Goal: Transaction & Acquisition: Purchase product/service

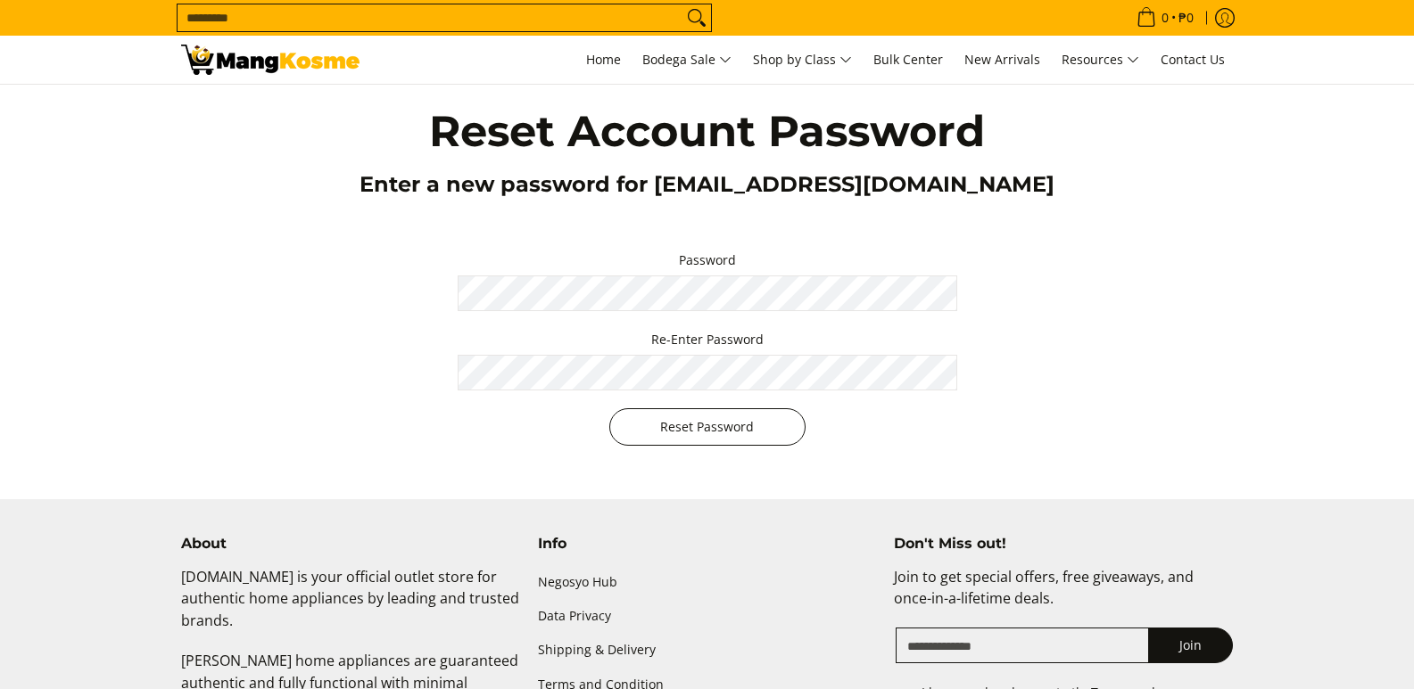
click at [711, 438] on button "Reset Password" at bounding box center [707, 426] width 196 height 37
click at [723, 422] on button "Reset Password" at bounding box center [707, 426] width 196 height 37
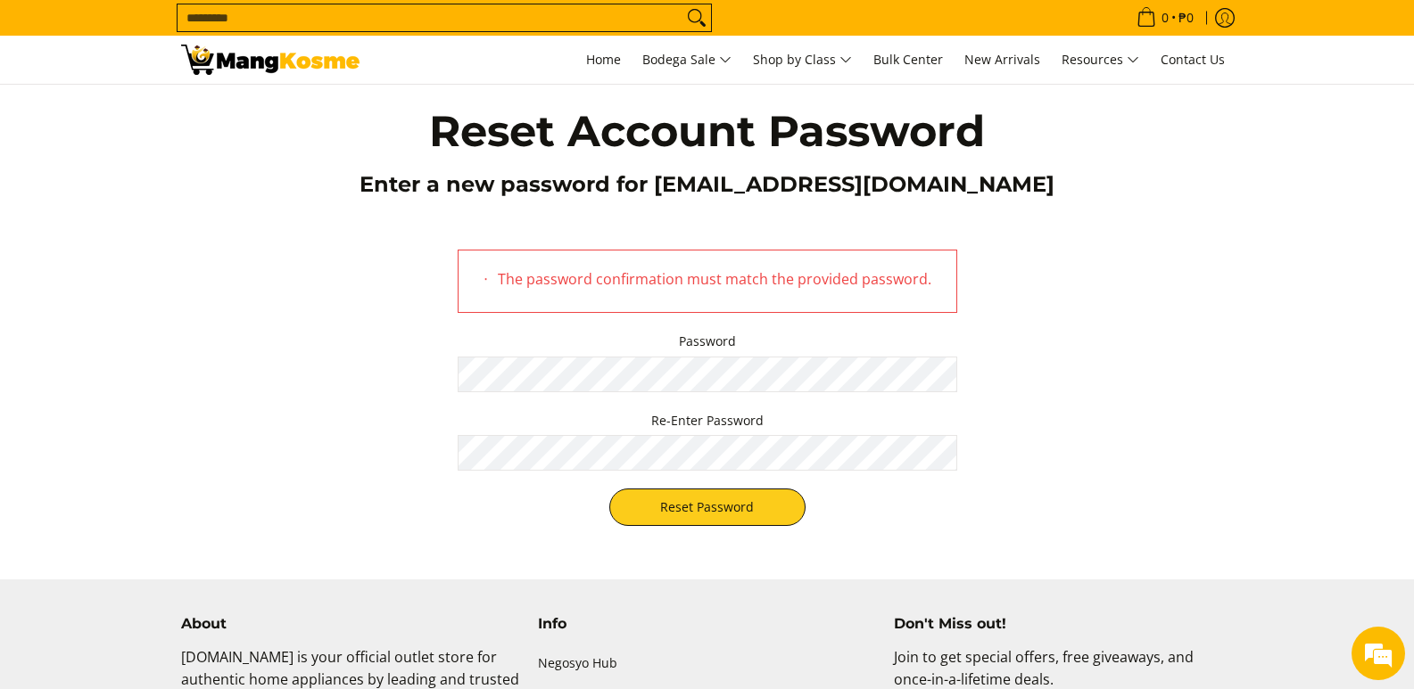
click at [408, 362] on div "The password confirmation must match the provided password. Password Re-Enter P…" at bounding box center [707, 388] width 1052 height 312
click at [679, 507] on button "Reset Password" at bounding box center [707, 507] width 196 height 37
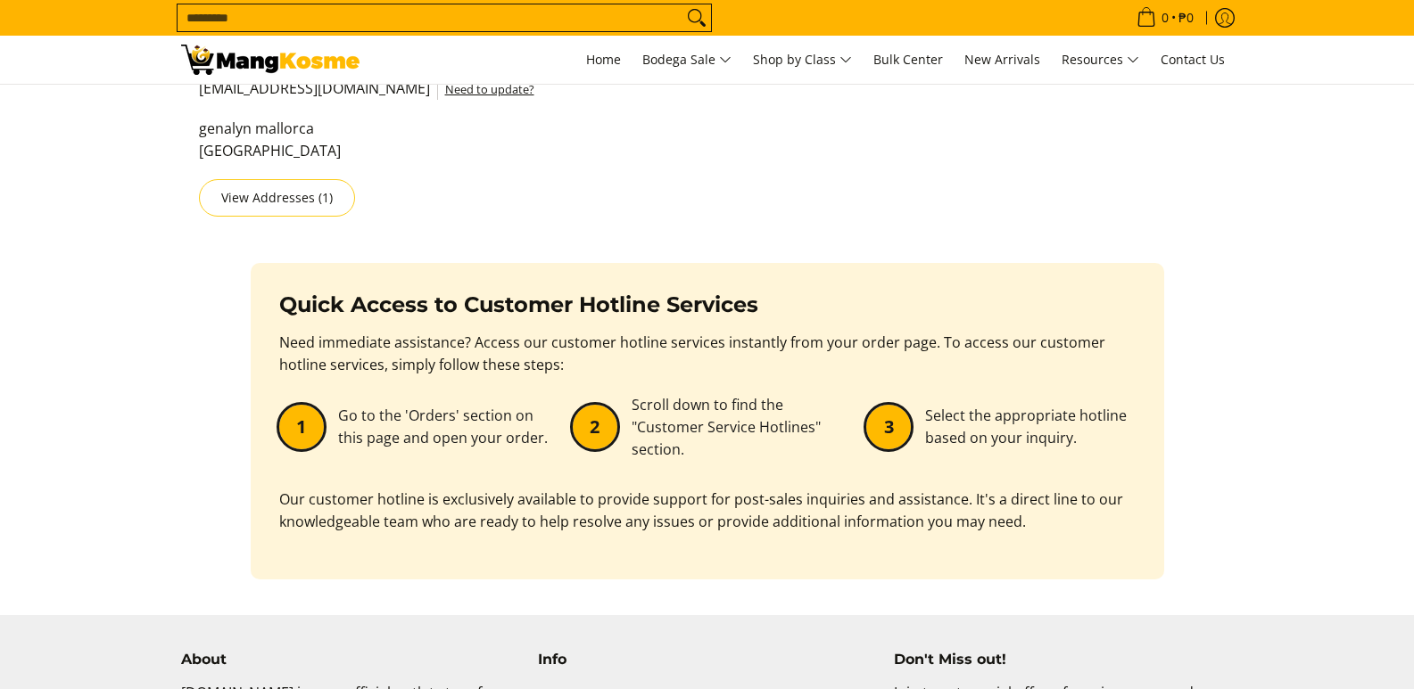
scroll to position [89, 0]
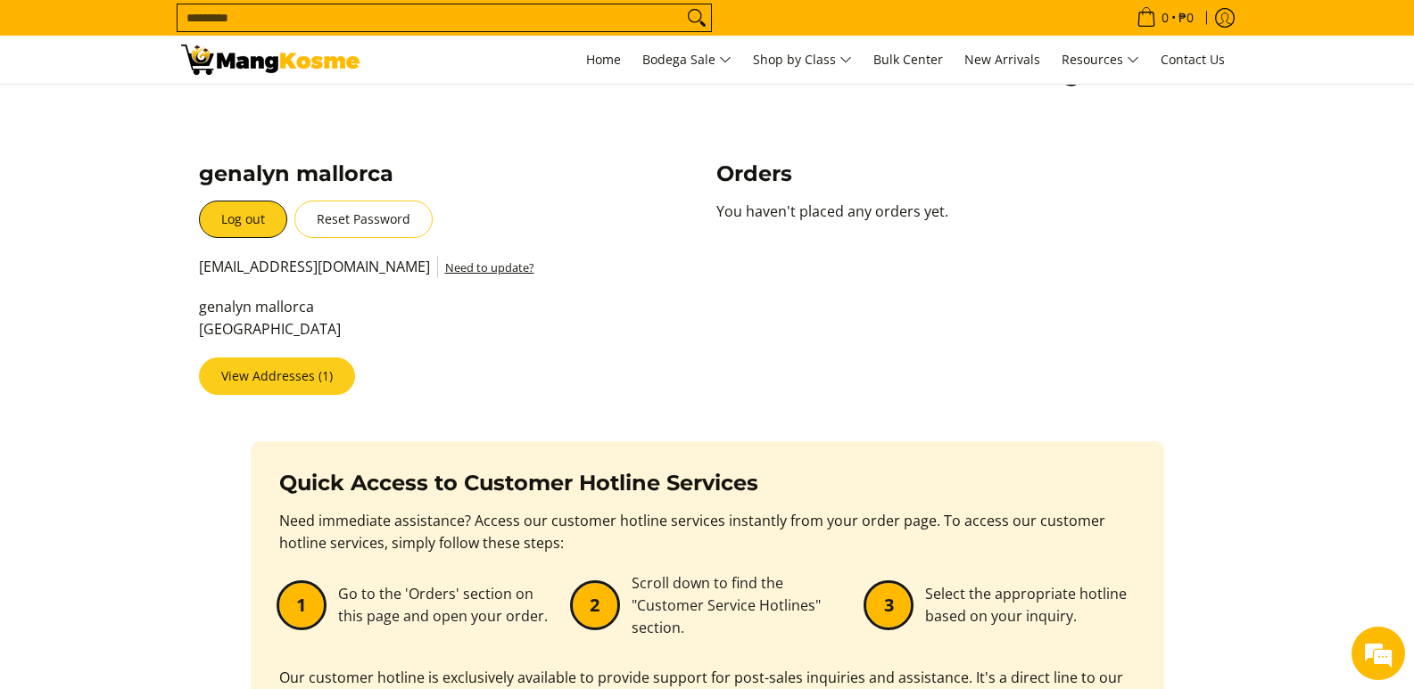
click at [278, 367] on link "View Addresses (1)" at bounding box center [277, 376] width 156 height 37
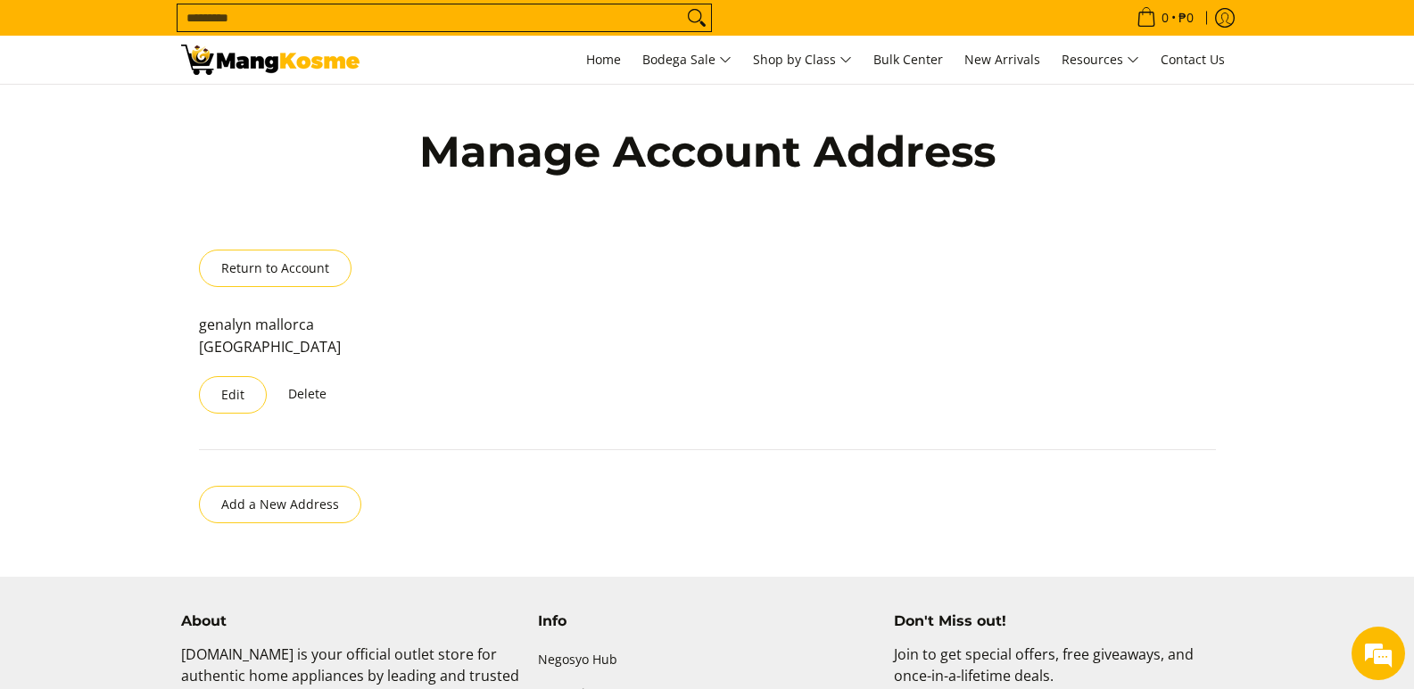
click at [251, 439] on div "**********" at bounding box center [707, 382] width 1017 height 136
click at [237, 402] on button "Edit" at bounding box center [233, 394] width 68 height 37
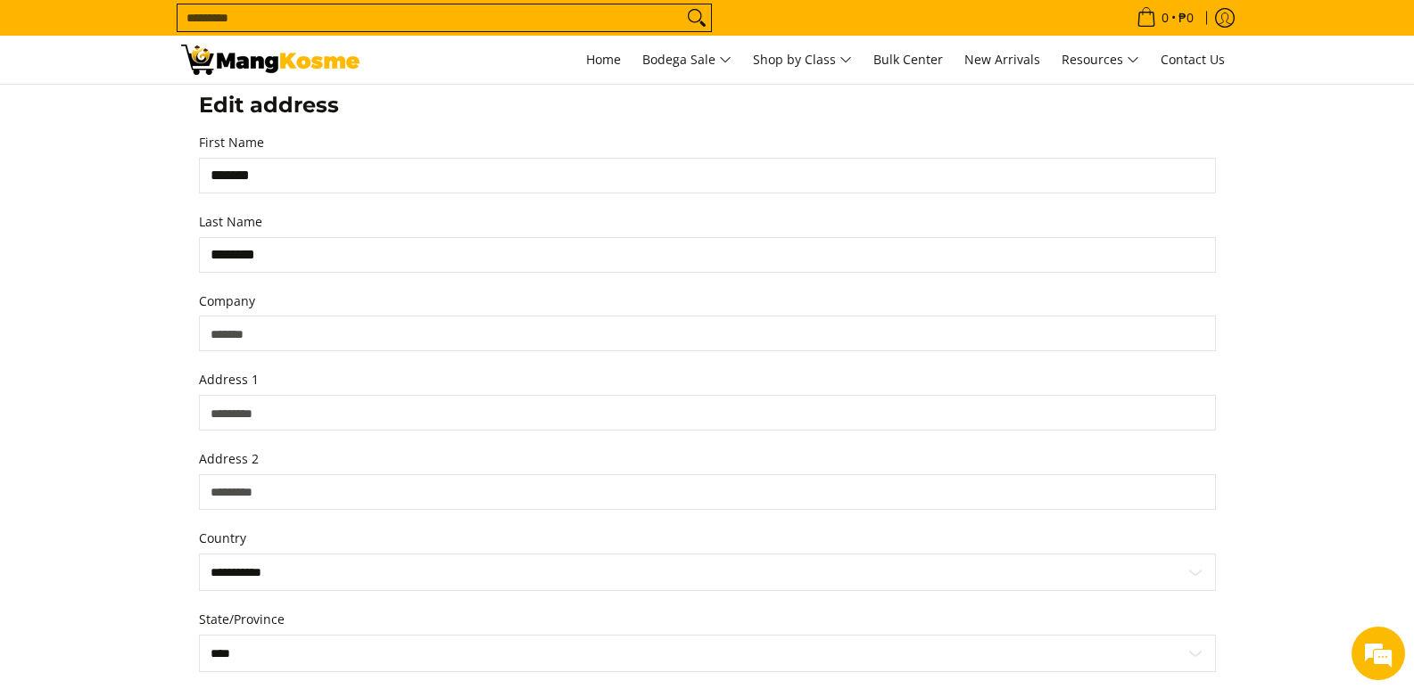
scroll to position [229, 0]
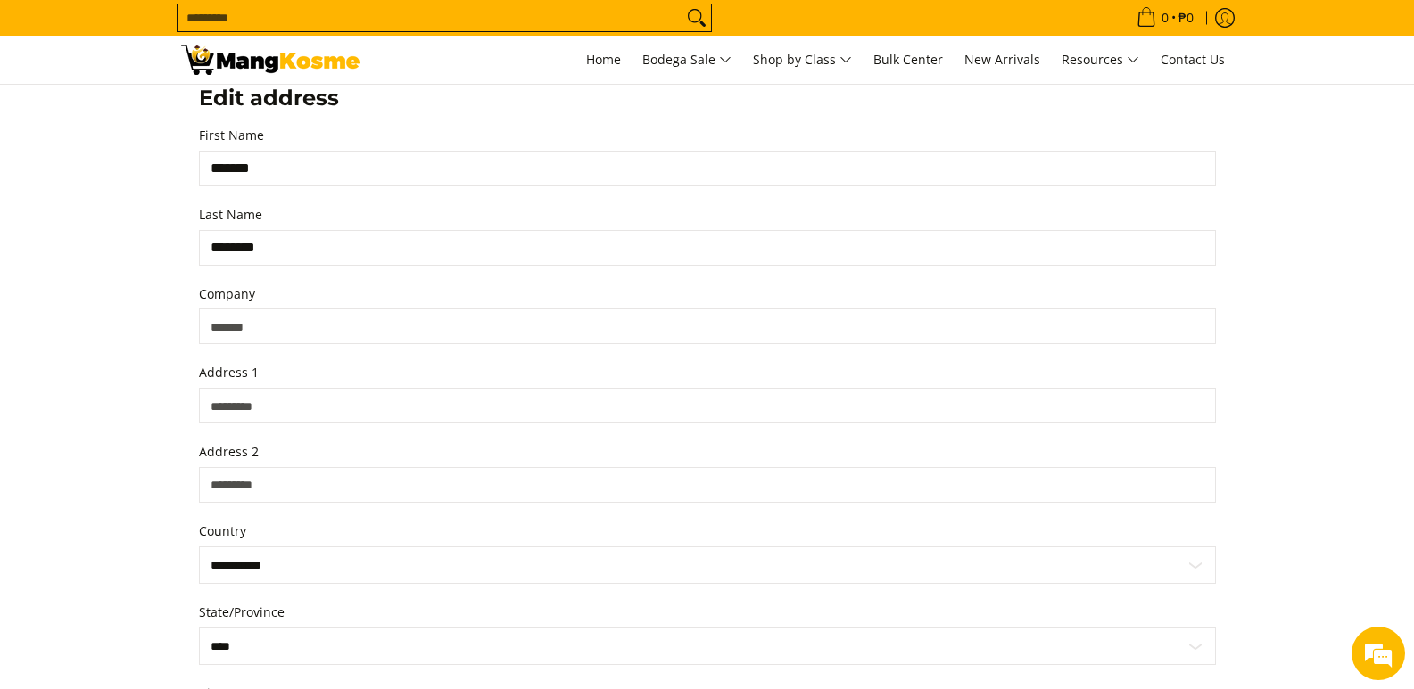
click at [267, 333] on input "Company" at bounding box center [707, 327] width 1017 height 36
type input "**********"
select select "***"
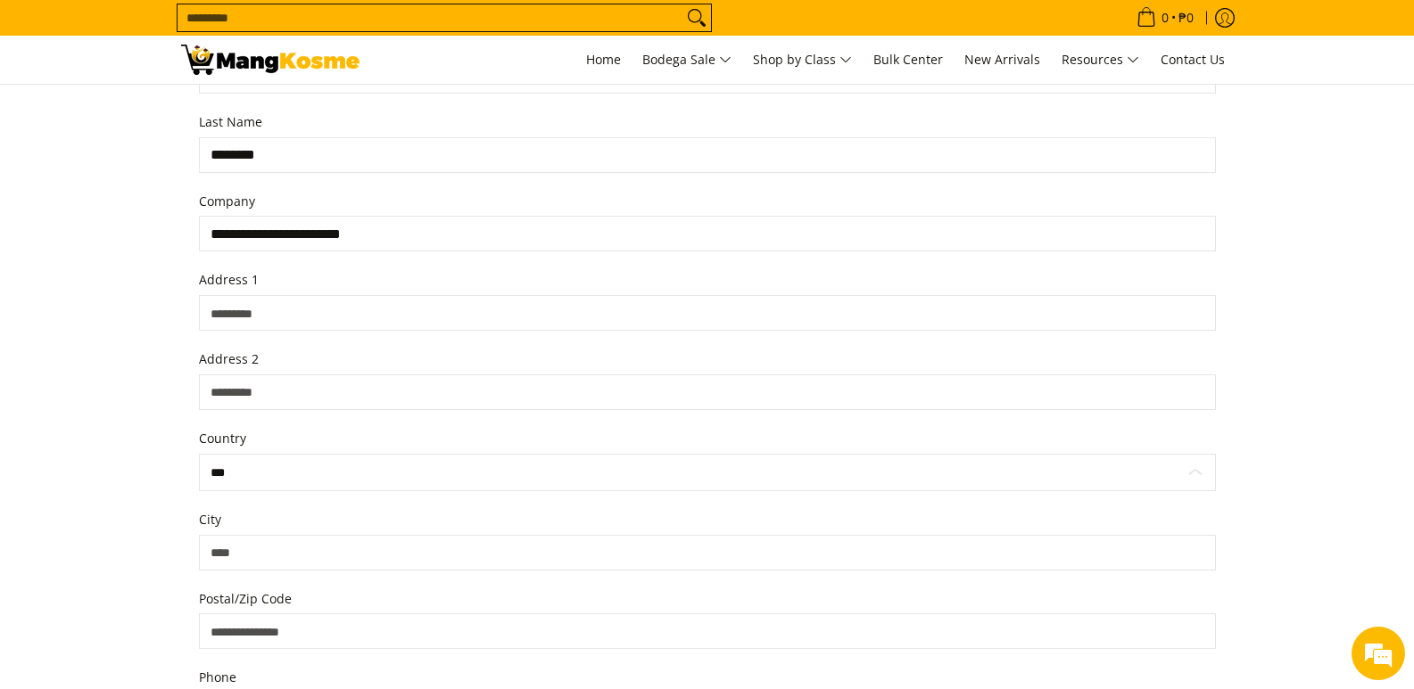
scroll to position [408, 0]
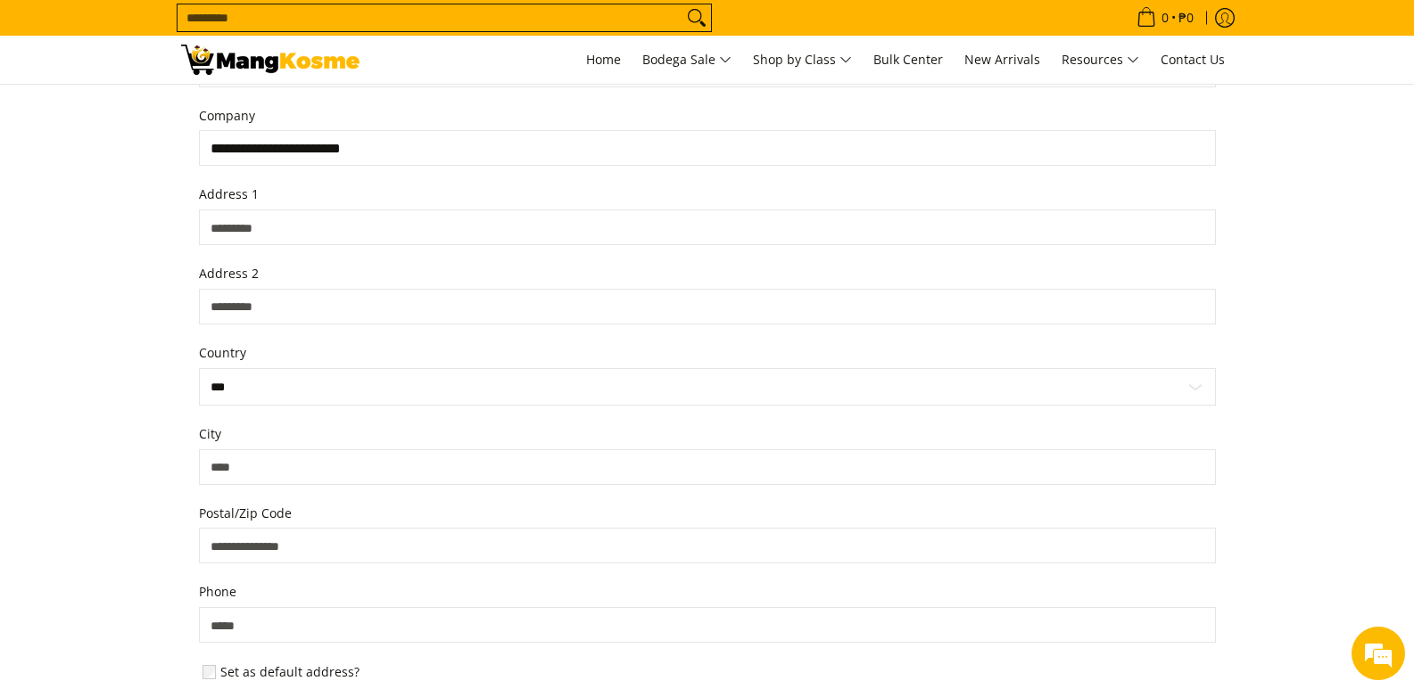
click at [264, 458] on input "City" at bounding box center [707, 467] width 1017 height 36
type input "****"
click at [277, 410] on form "**********" at bounding box center [707, 342] width 1017 height 793
click at [281, 389] on select "**********" at bounding box center [707, 386] width 1017 height 37
select select "**********"
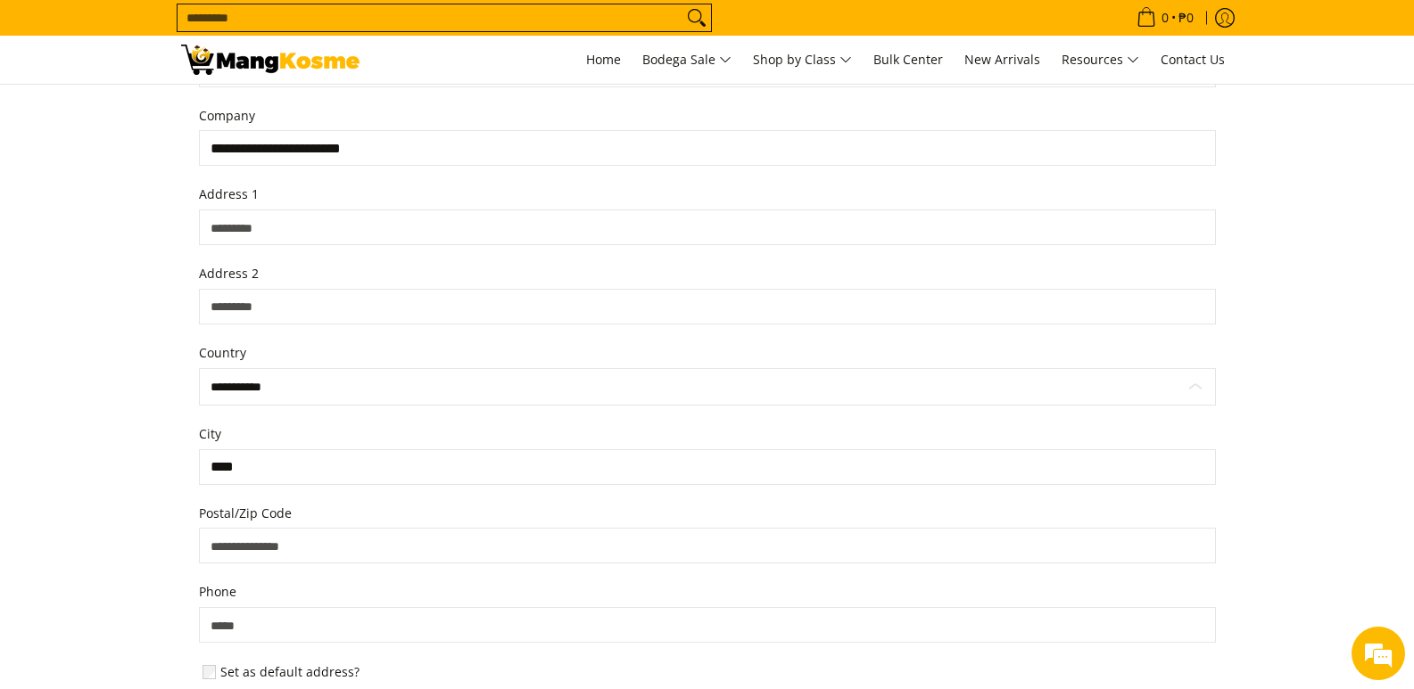
click at [199, 368] on select "**********" at bounding box center [707, 386] width 1017 height 37
click at [282, 460] on select "**********" at bounding box center [707, 467] width 1017 height 37
select select "**********"
click at [199, 449] on select "**********" at bounding box center [707, 467] width 1017 height 37
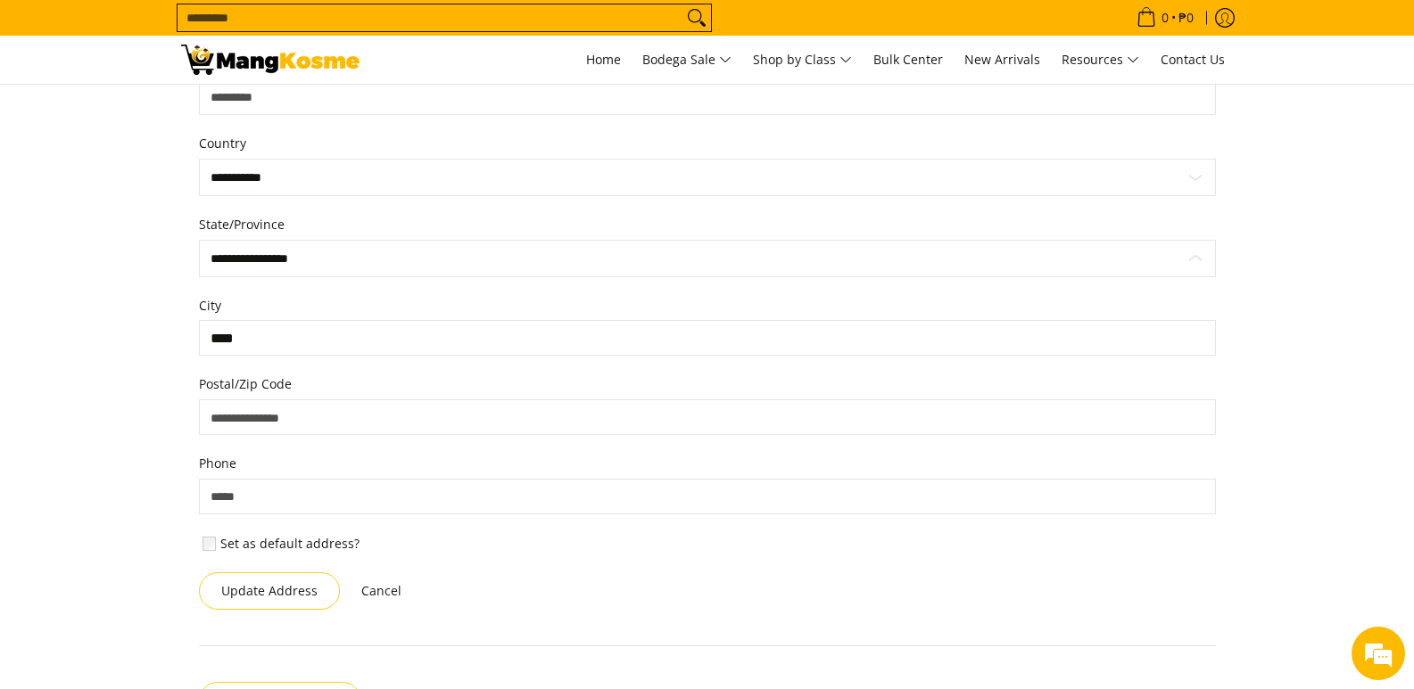
scroll to position [675, 0]
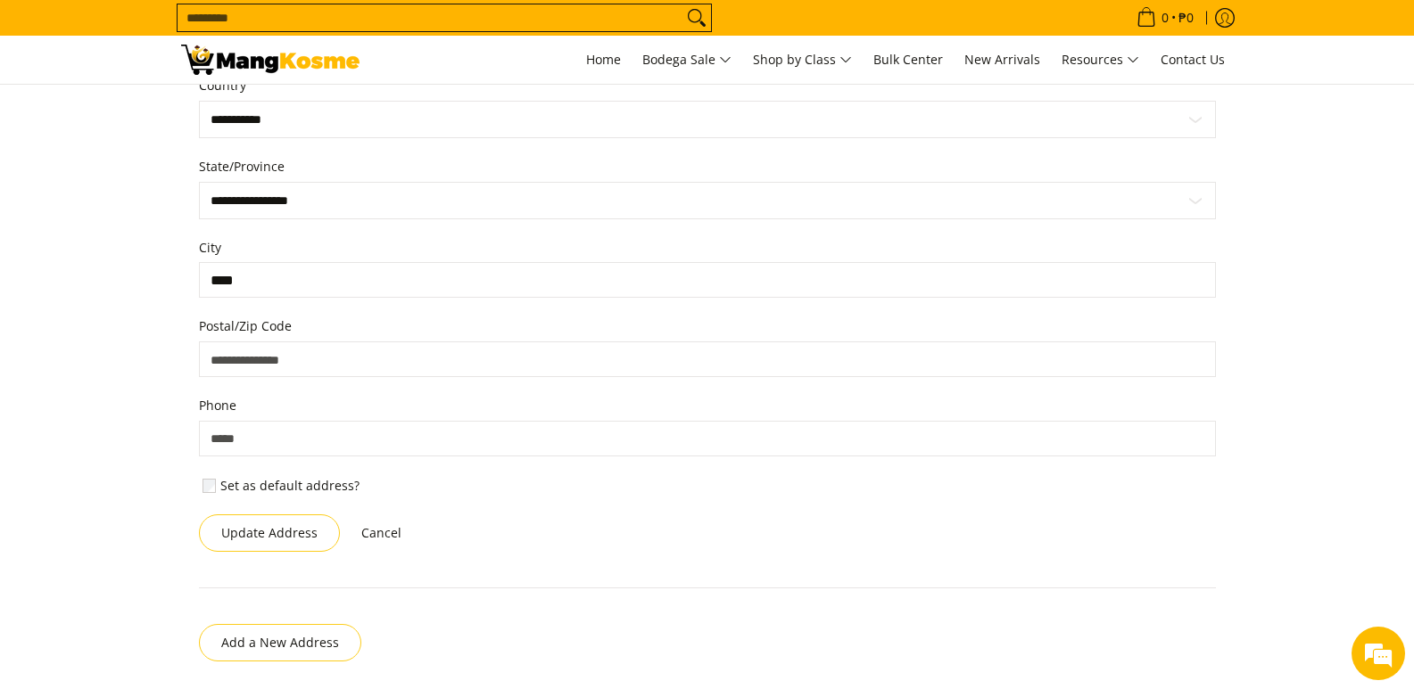
click at [315, 428] on input "Phone" at bounding box center [707, 439] width 1017 height 36
type input "*"
type input "********"
click at [261, 491] on label "Set as default address?" at bounding box center [289, 486] width 139 height 16
click at [276, 535] on button "Update Address" at bounding box center [269, 533] width 141 height 37
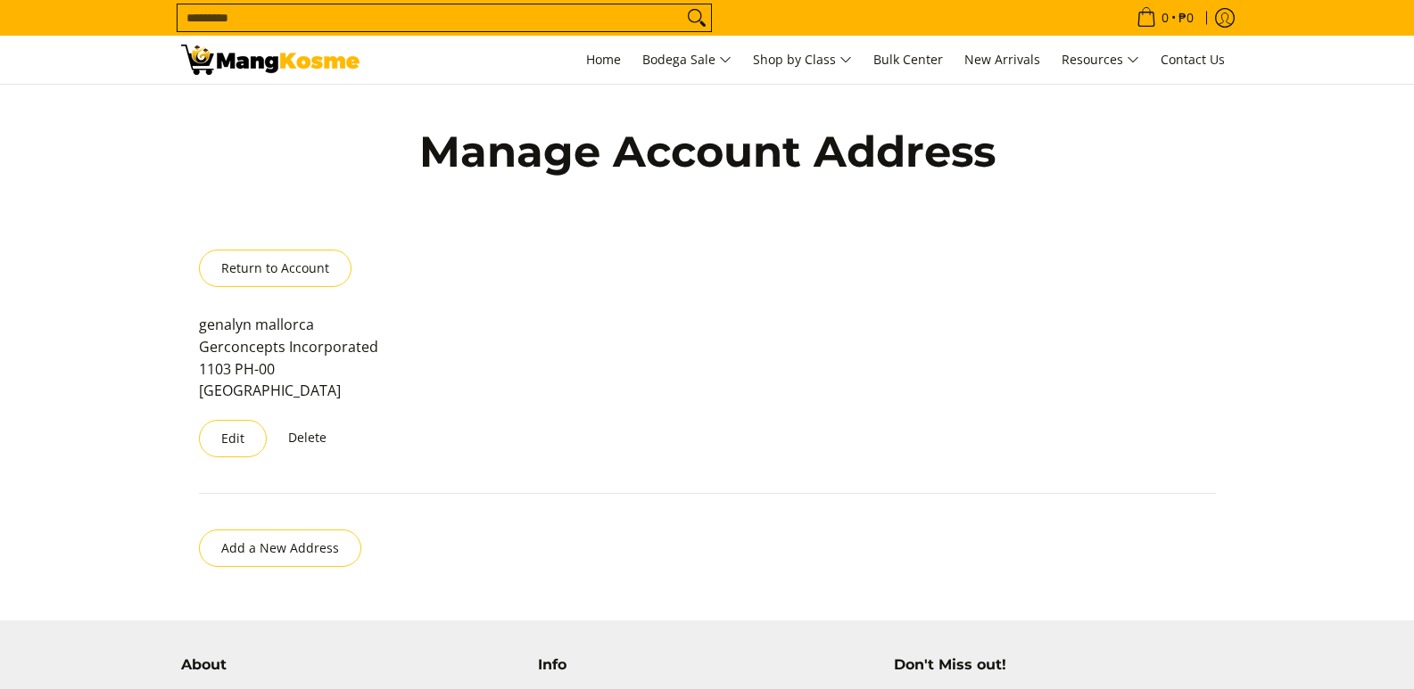
select select "**********"
click at [235, 435] on button "Edit" at bounding box center [233, 438] width 68 height 37
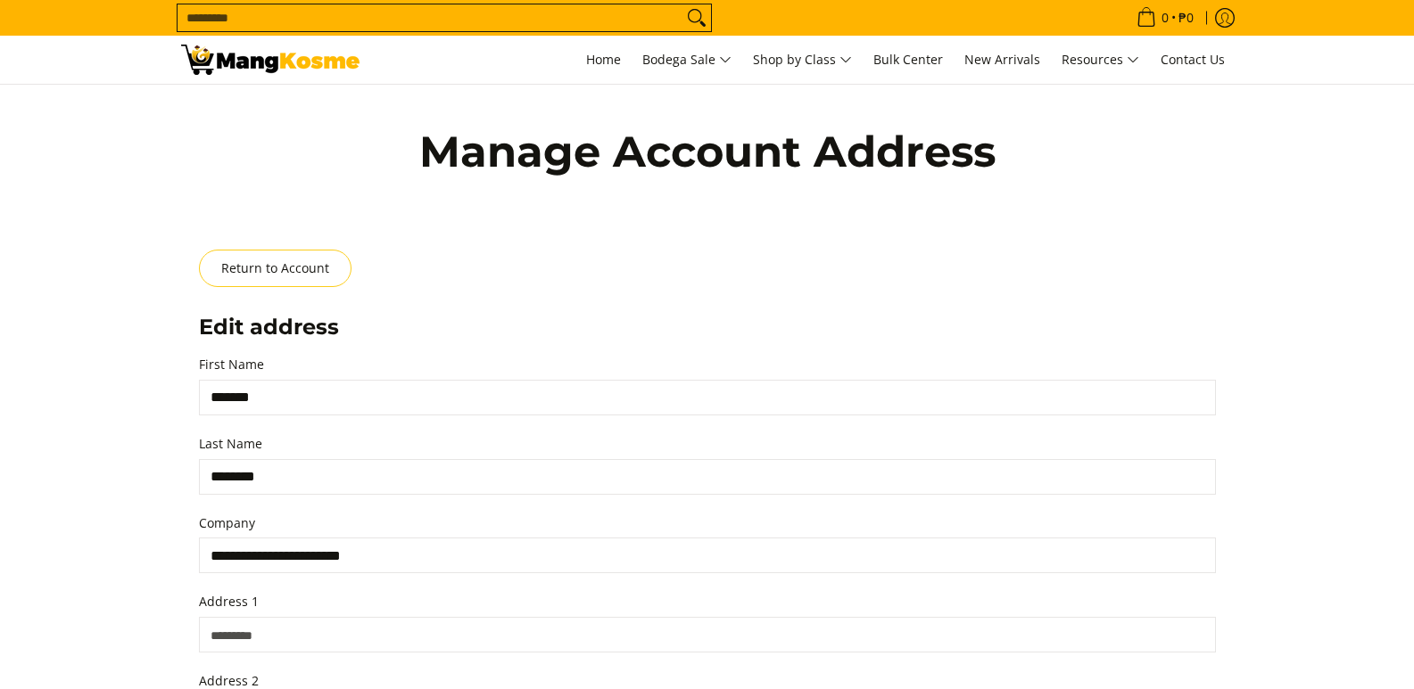
scroll to position [229, 0]
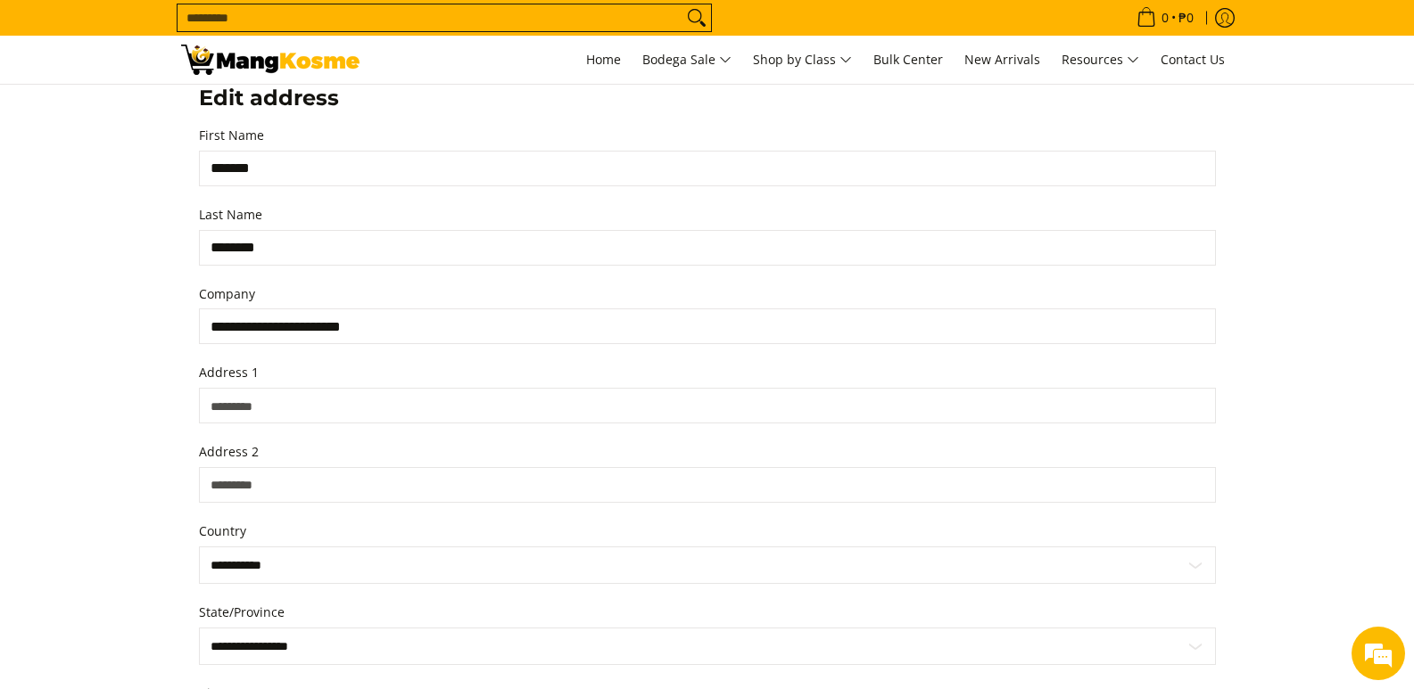
click at [247, 403] on input "Address 1" at bounding box center [707, 406] width 1017 height 36
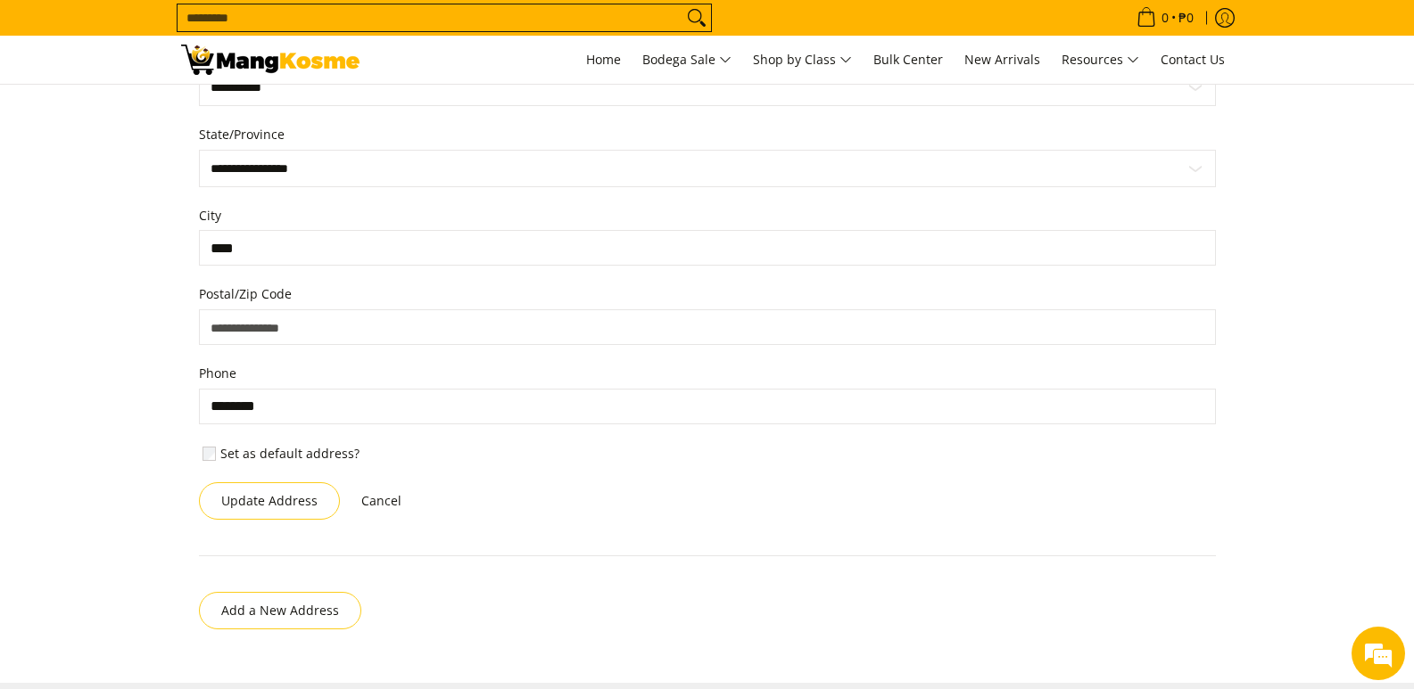
scroll to position [943, 0]
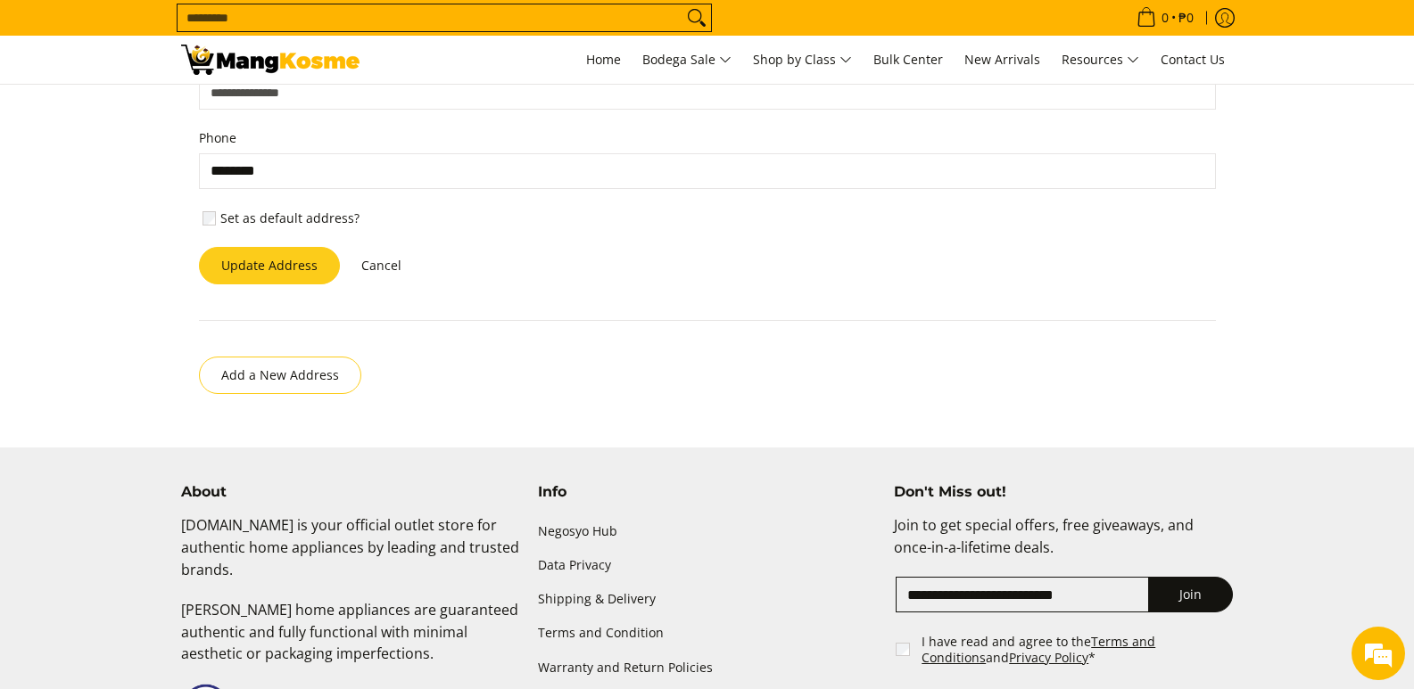
type input "**********"
click at [277, 267] on button "Update Address" at bounding box center [269, 265] width 141 height 37
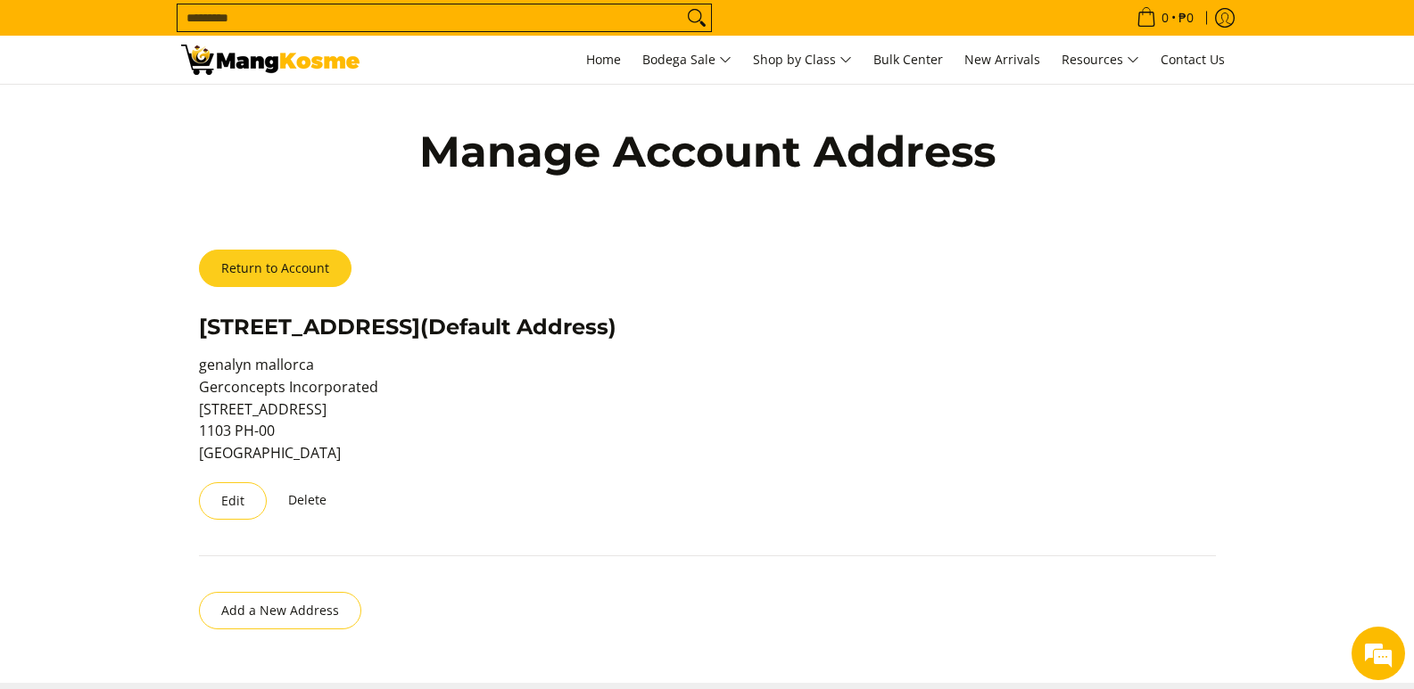
click at [293, 276] on link "Return to Account" at bounding box center [275, 268] width 153 height 37
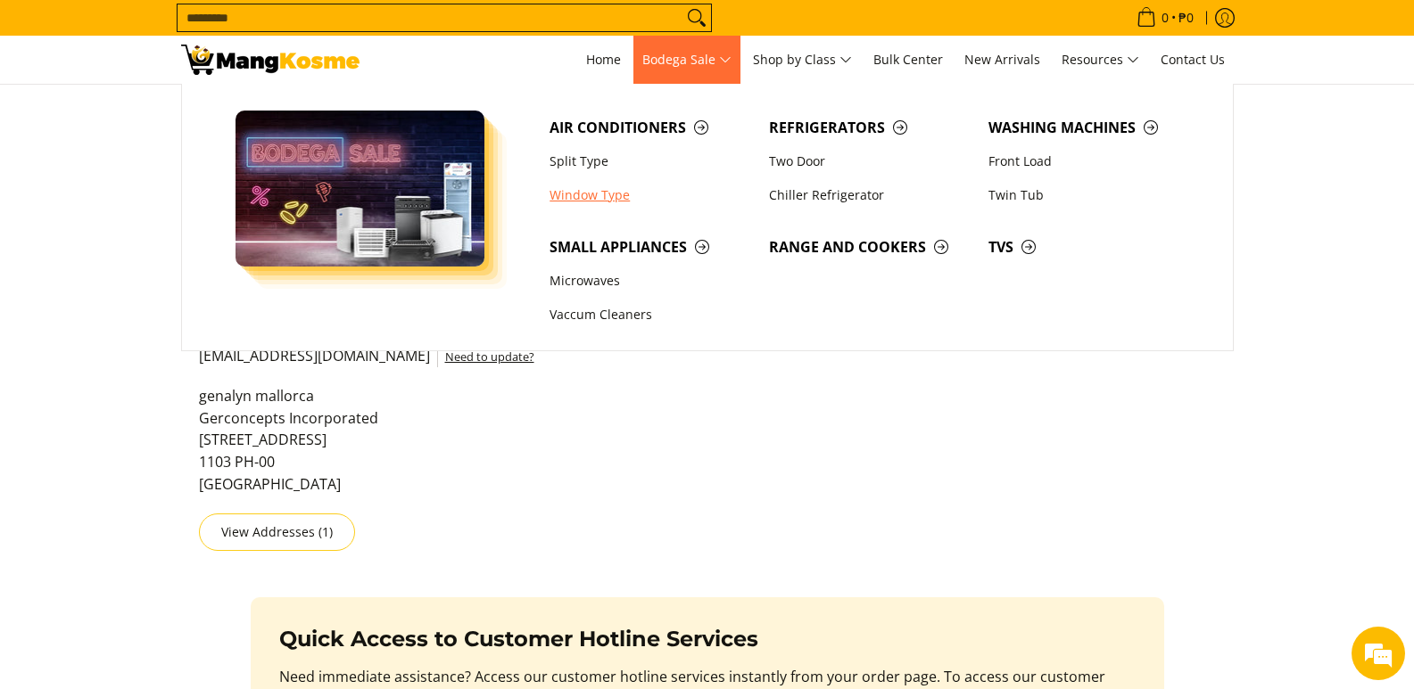
click at [600, 194] on link "Window Type" at bounding box center [649, 195] width 219 height 34
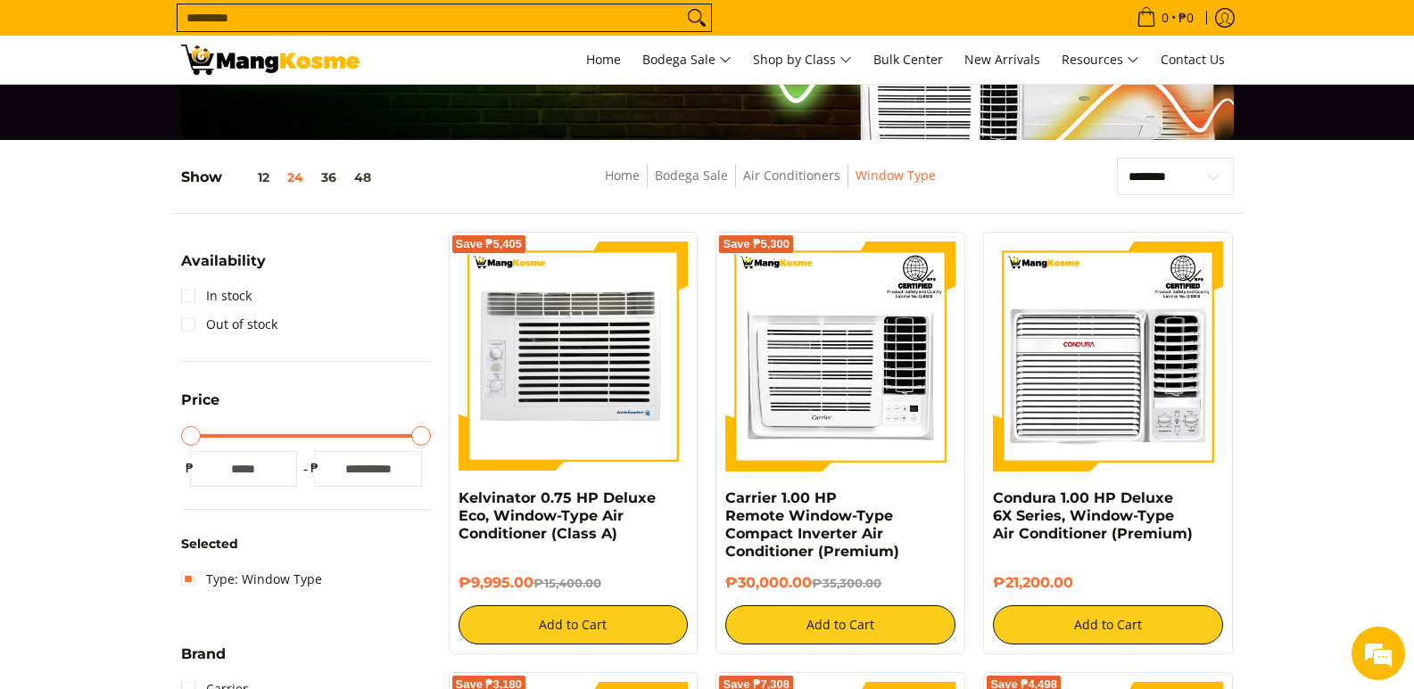
scroll to position [178, 0]
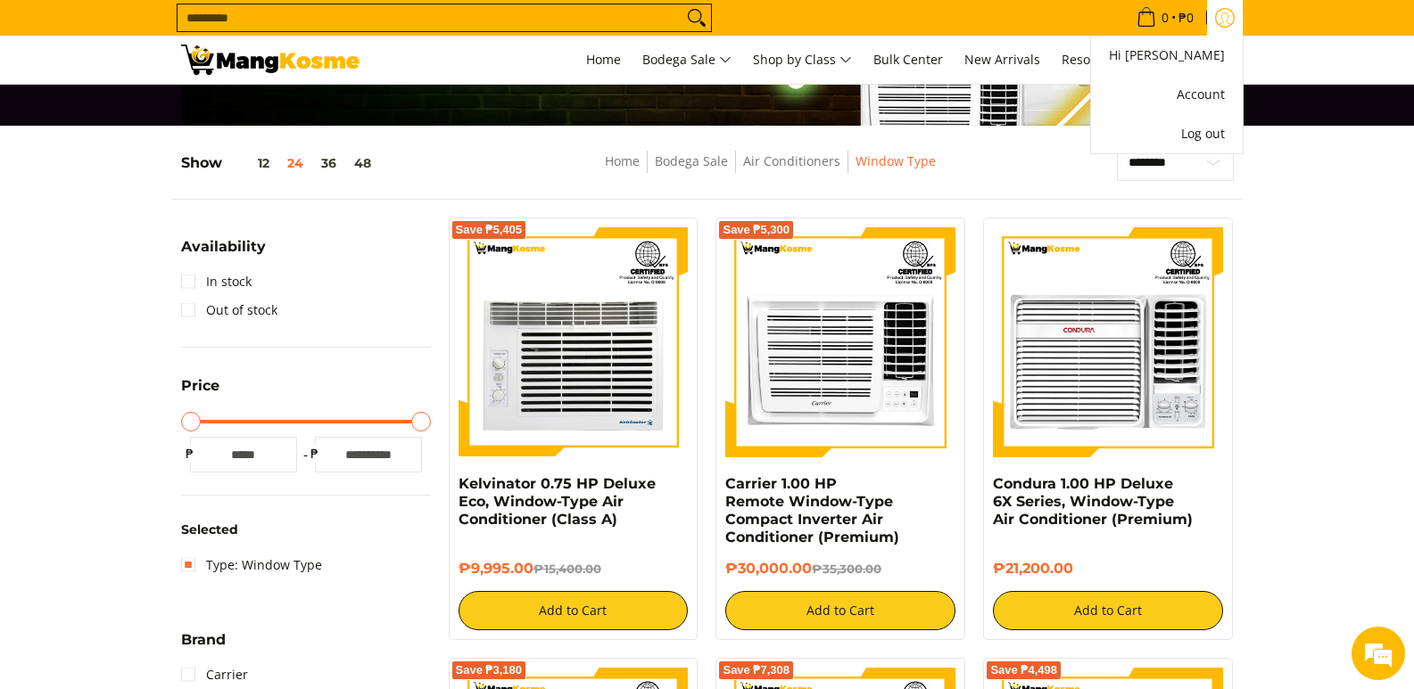
click at [1223, 23] on icon "Account" at bounding box center [1225, 18] width 20 height 20
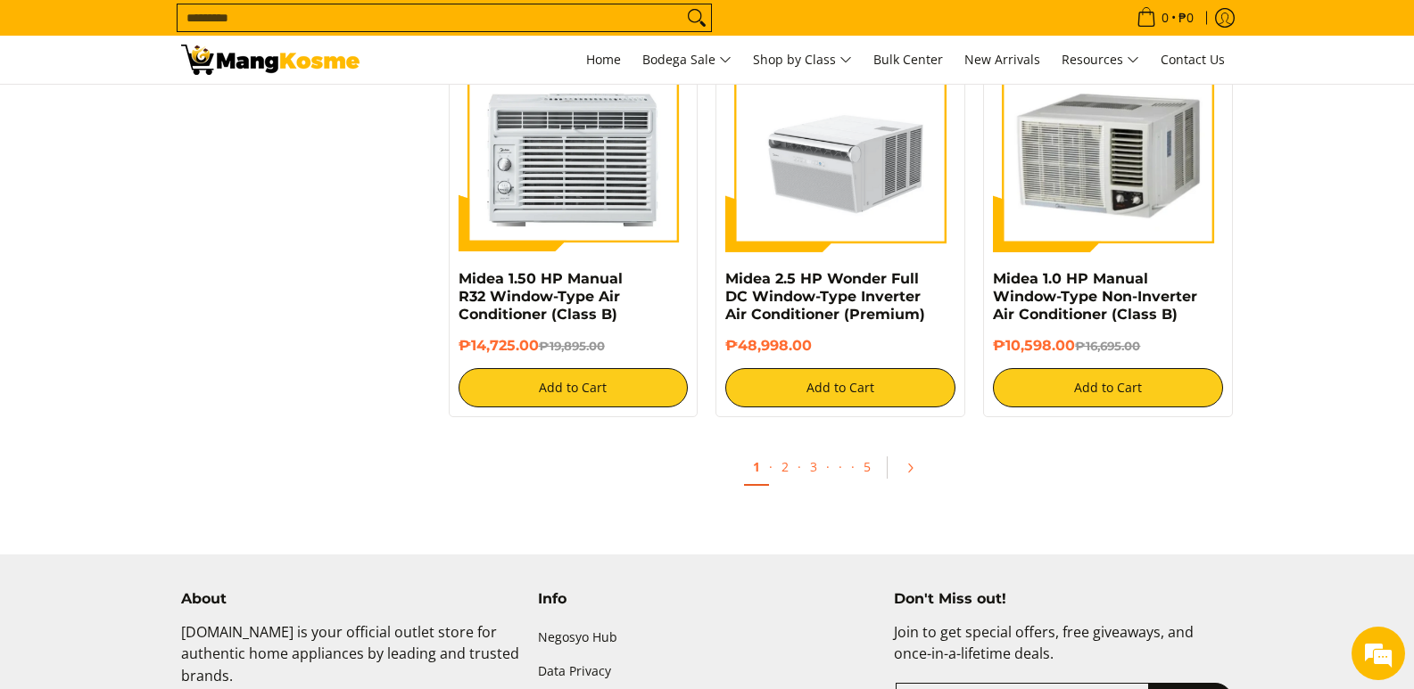
scroll to position [3567, 0]
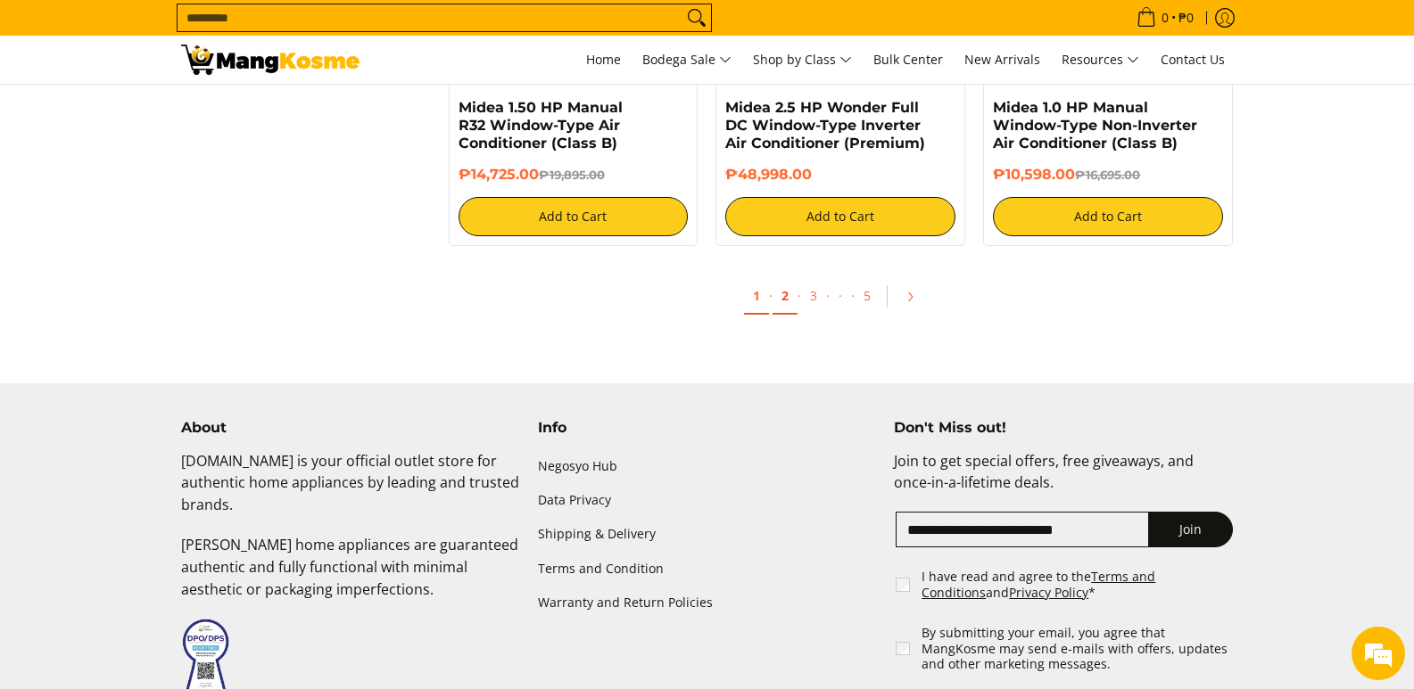
click at [782, 298] on link "2" at bounding box center [784, 296] width 25 height 37
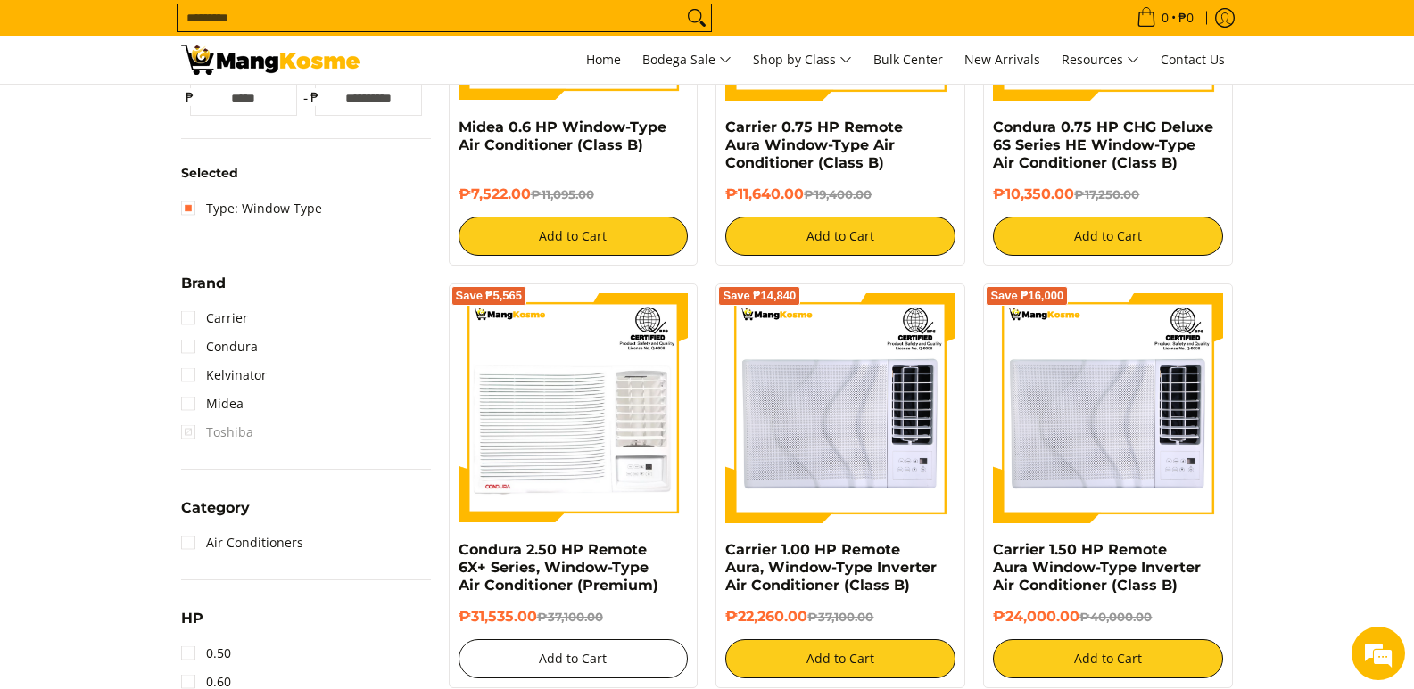
click at [639, 668] on button "Add to Cart" at bounding box center [573, 658] width 230 height 39
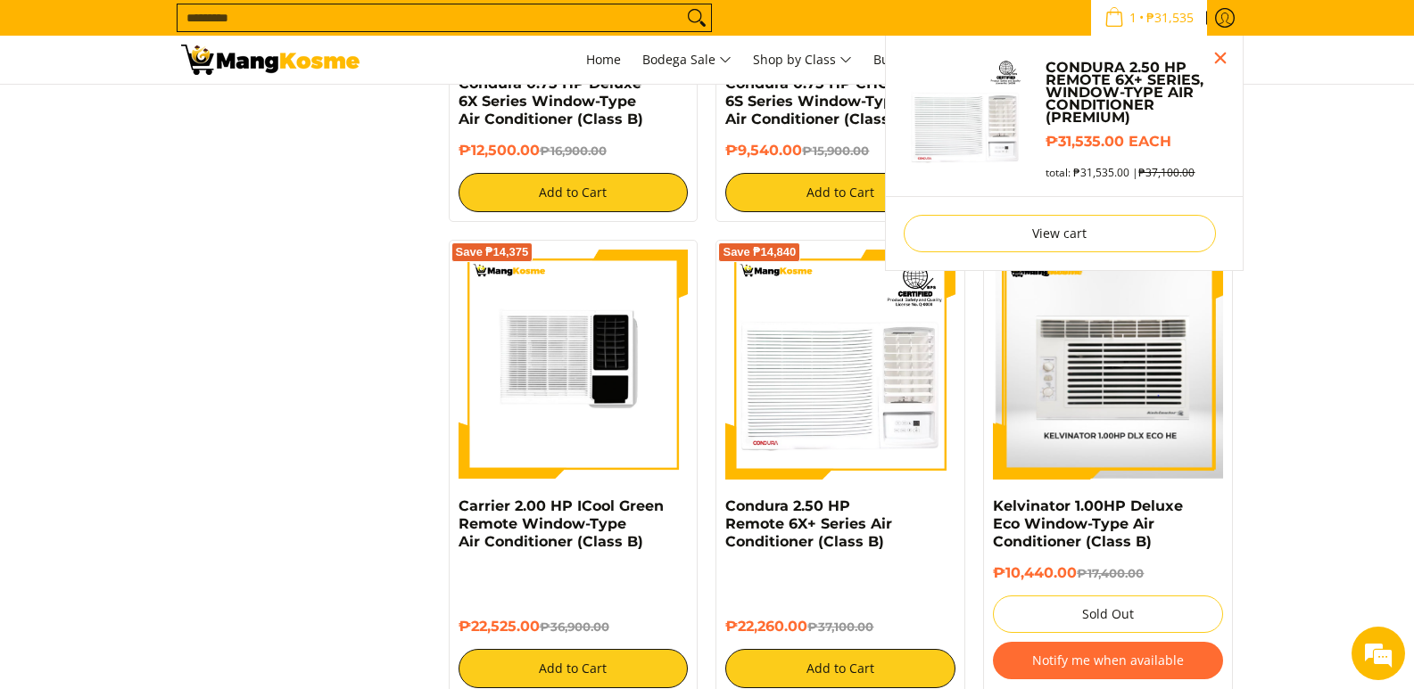
scroll to position [1645, 0]
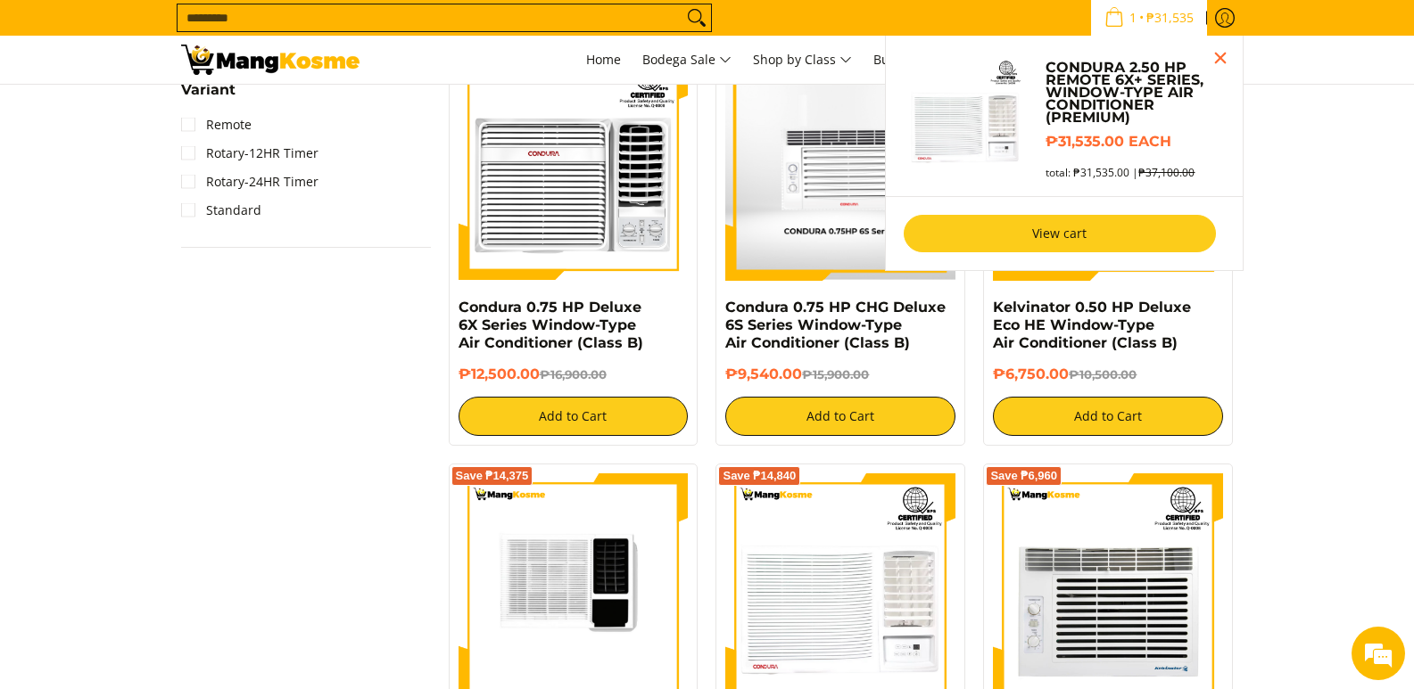
click at [1117, 229] on link "View cart" at bounding box center [1059, 233] width 312 height 37
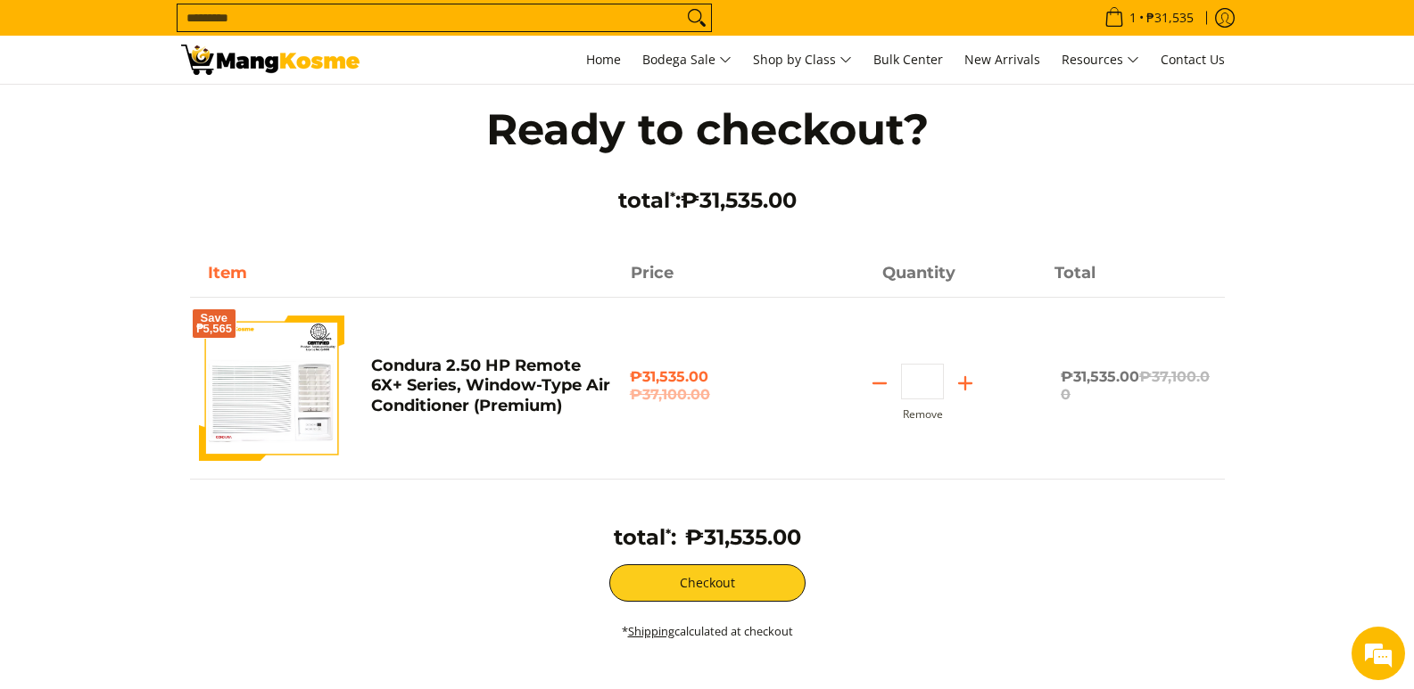
click at [357, 368] on div "Save ₱5,565" at bounding box center [276, 393] width 172 height 154
click at [288, 398] on img at bounding box center [271, 388] width 145 height 145
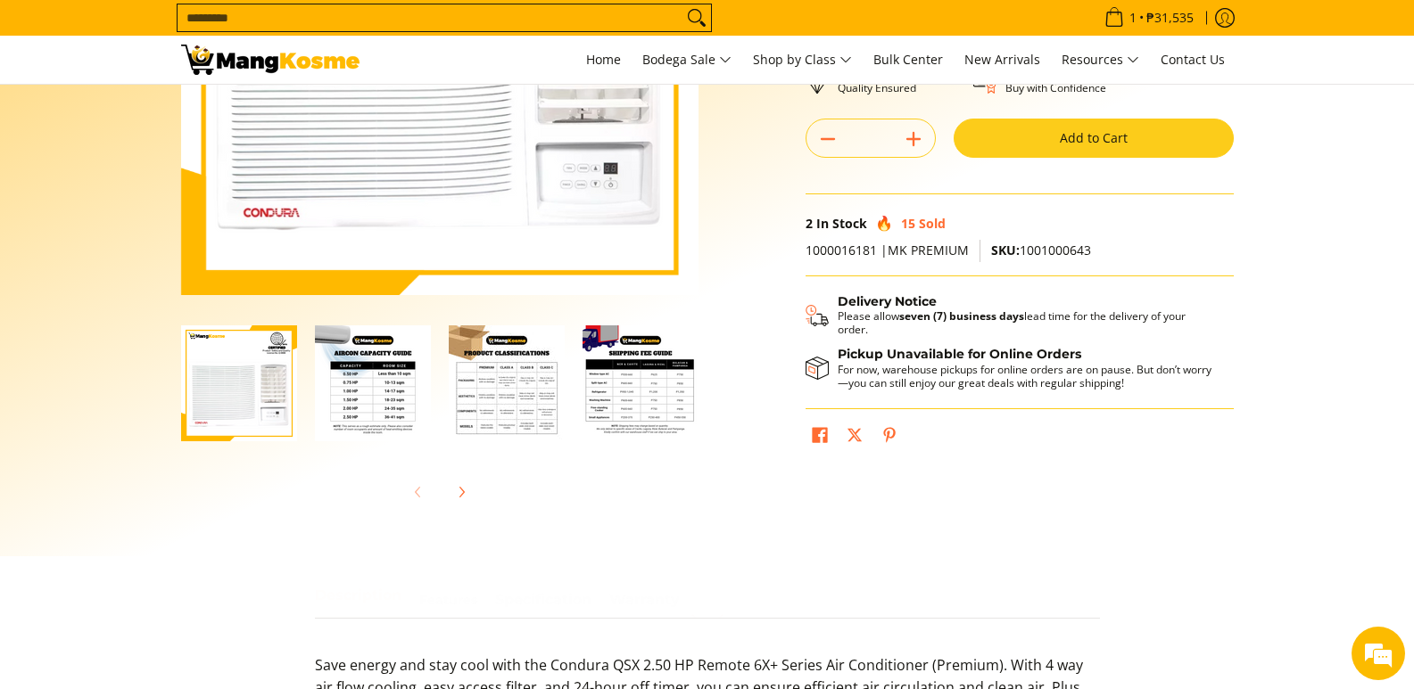
scroll to position [357, 0]
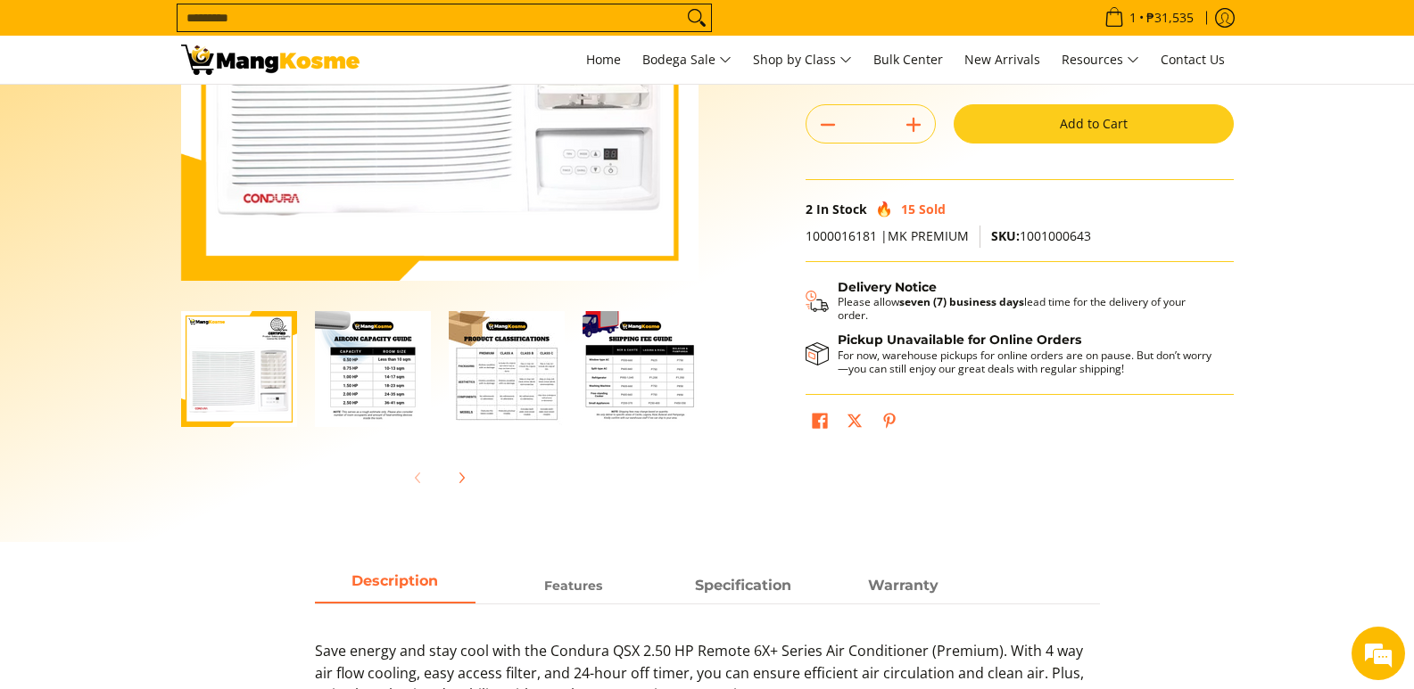
click at [386, 375] on img "Condura 2.50 HP Remote 6X+ Series, Window-Type Air Conditioner (Premium)-2" at bounding box center [373, 369] width 116 height 116
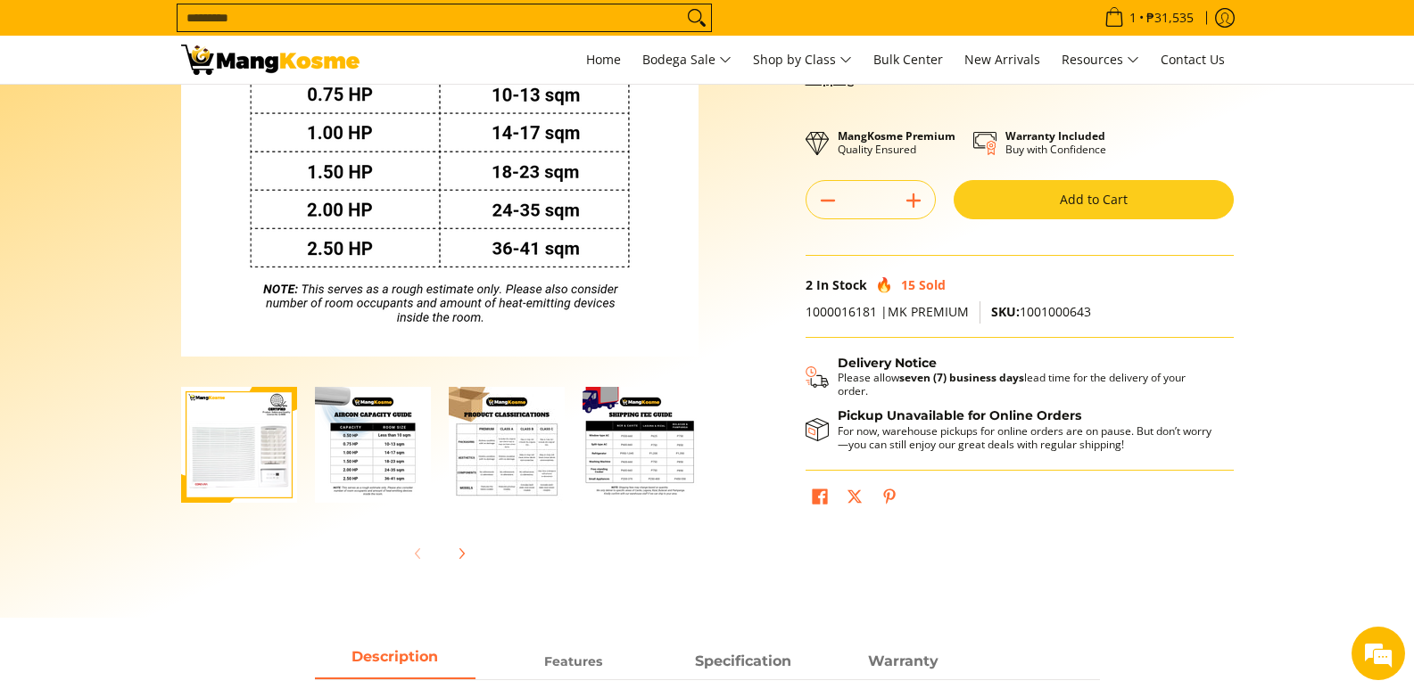
scroll to position [178, 0]
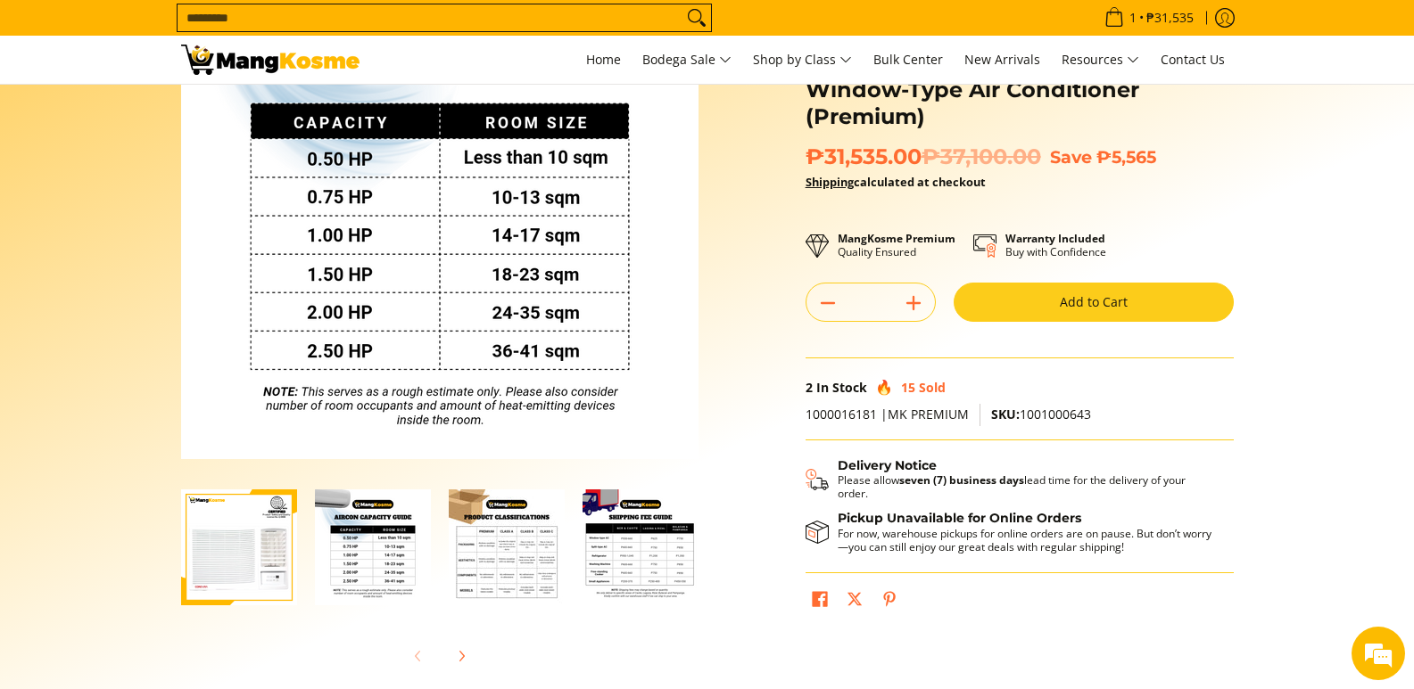
click at [498, 564] on img "Condura 2.50 HP Remote 6X+ Series, Window-Type Air Conditioner (Premium)-3" at bounding box center [507, 548] width 116 height 116
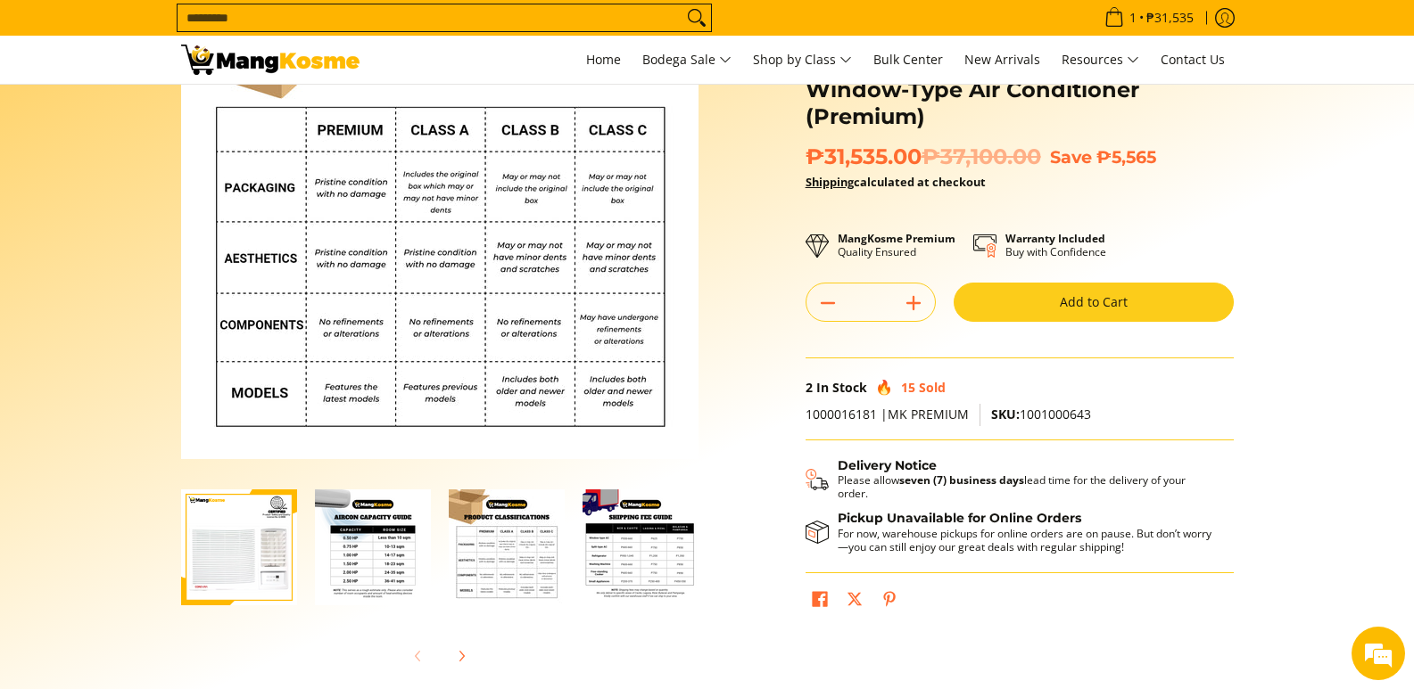
click at [655, 565] on img "Condura 2.50 HP Remote 6X+ Series, Window-Type Air Conditioner (Premium)-4" at bounding box center [640, 548] width 116 height 116
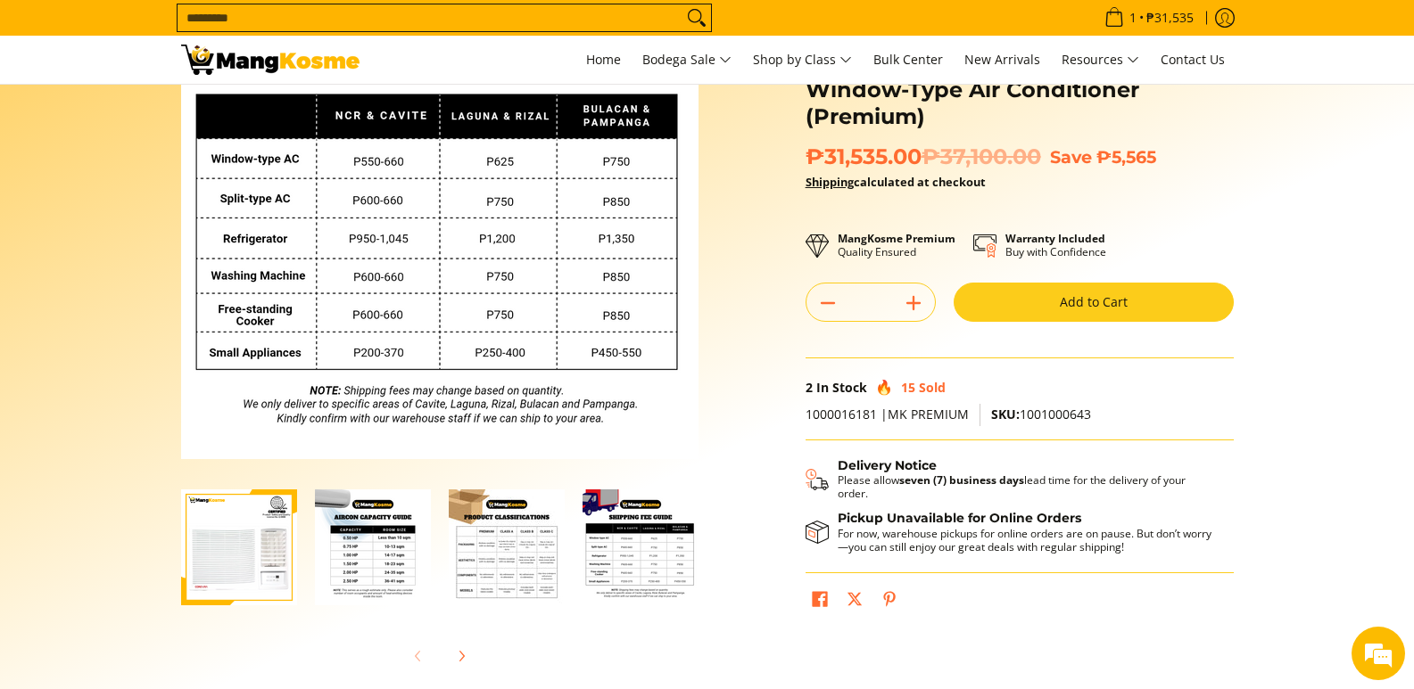
scroll to position [0, 0]
click at [336, 571] on img "Condura 2.50 HP Remote 6X+ Series, Window-Type Air Conditioner (Premium)-2" at bounding box center [373, 548] width 116 height 116
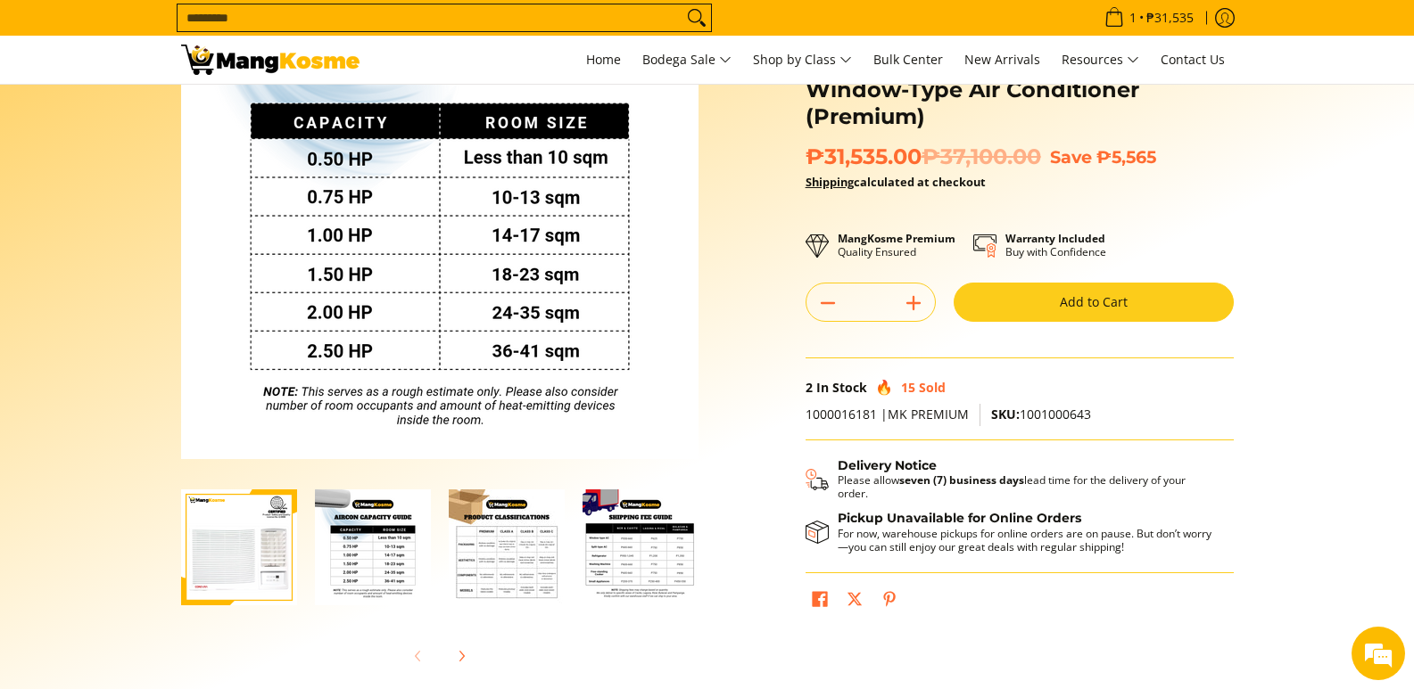
click at [585, 565] on img "Condura 2.50 HP Remote 6X+ Series, Window-Type Air Conditioner (Premium)-4" at bounding box center [640, 548] width 116 height 116
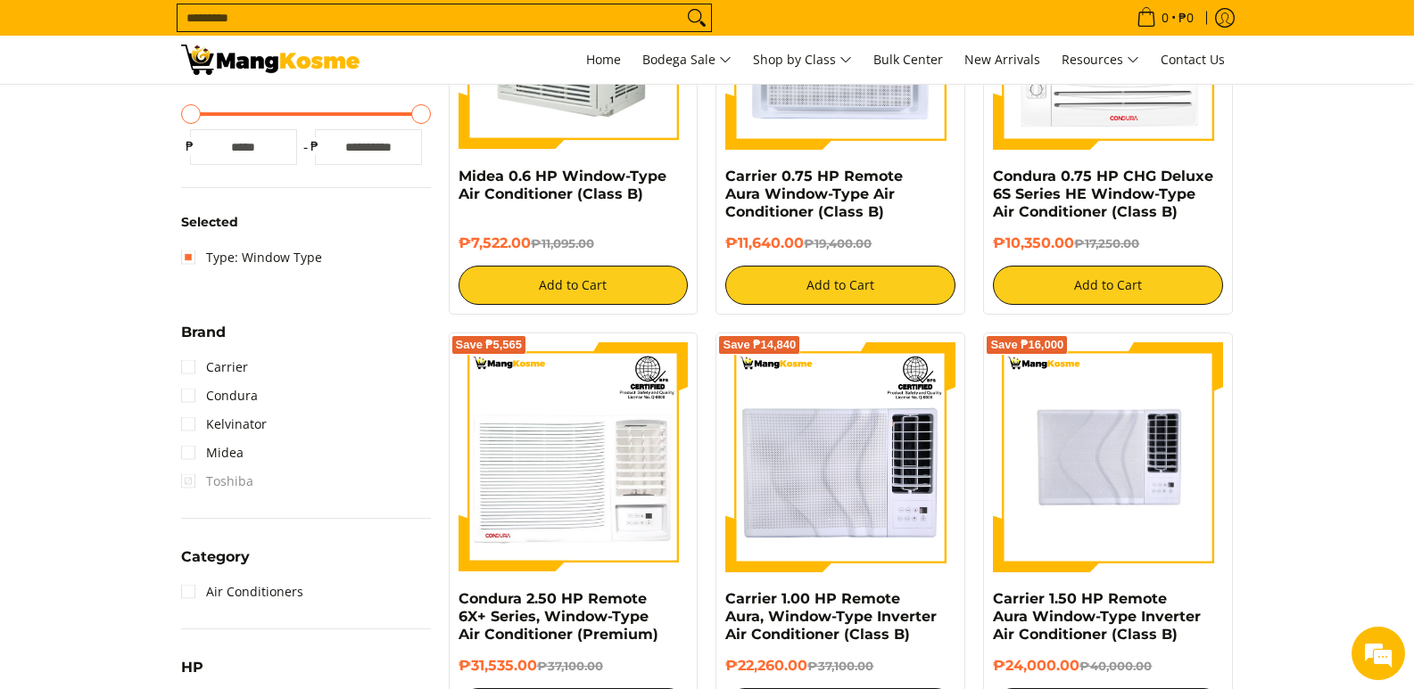
click at [1158, 524] on img at bounding box center [1108, 457] width 230 height 230
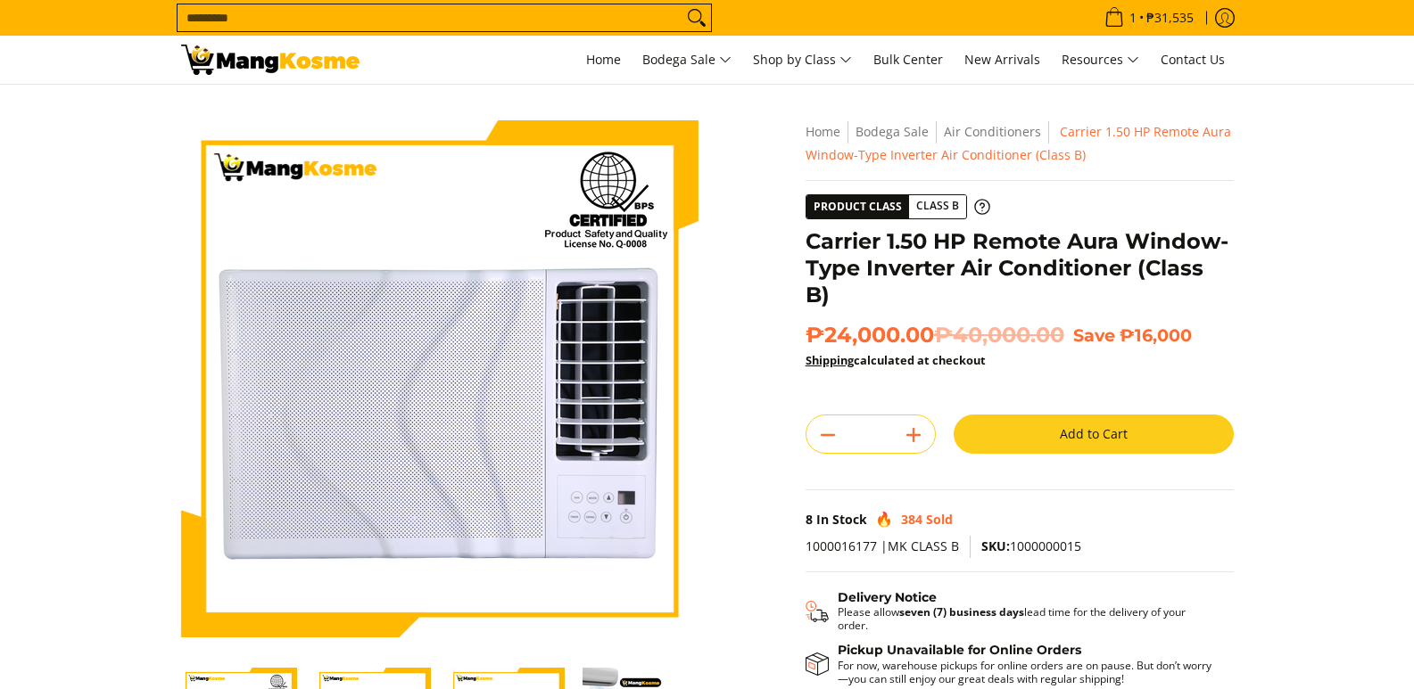
scroll to position [178, 0]
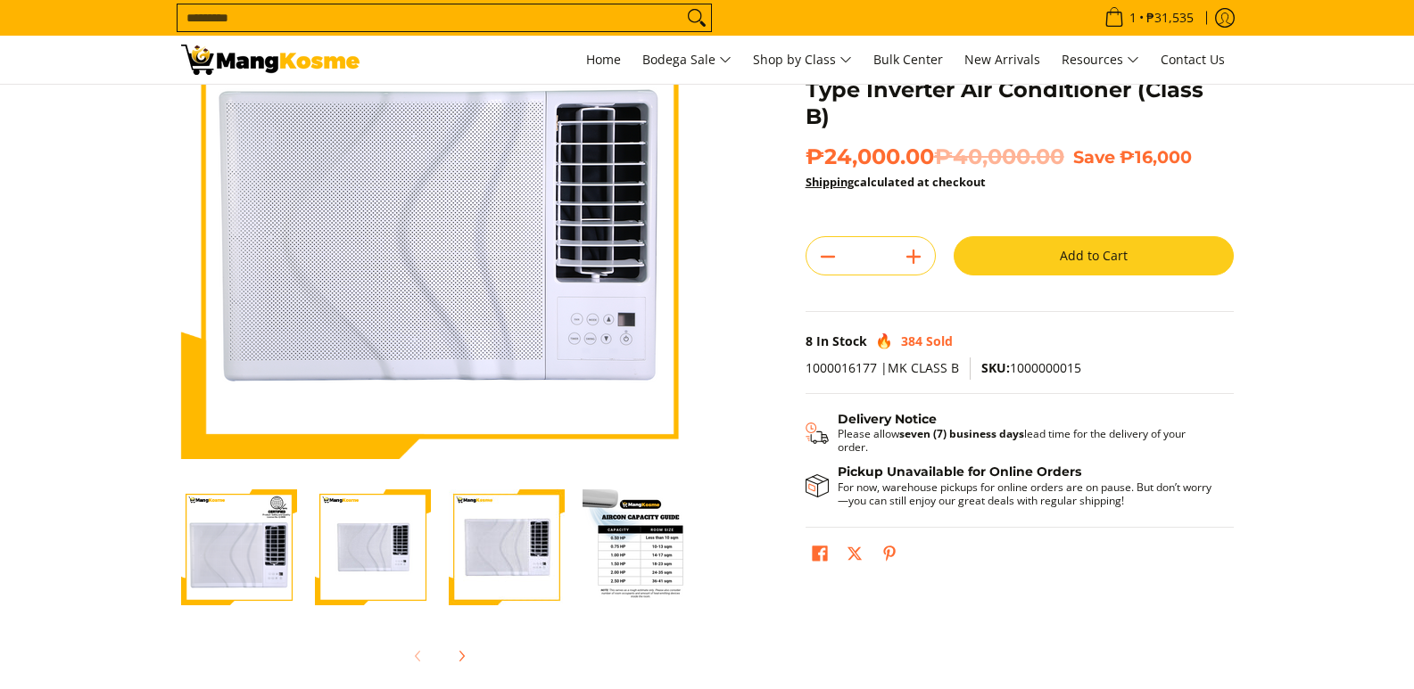
click at [611, 550] on img "Carrier 1.50 HP Remote Aura Window-Type Inverter Air Conditioner (Class B)-4" at bounding box center [640, 548] width 116 height 116
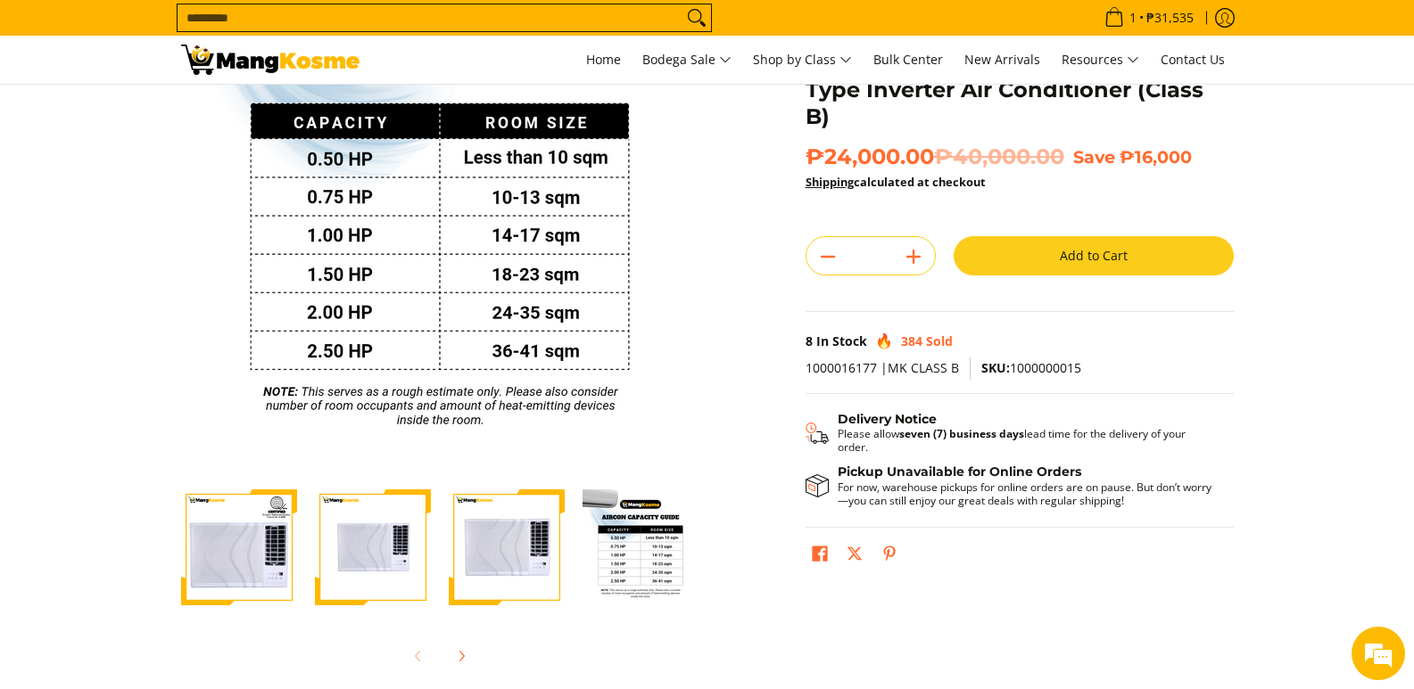
click at [528, 577] on img "condura-remote-window-type-inverter-aircon-full-view-mang-kosme" at bounding box center [507, 548] width 116 height 116
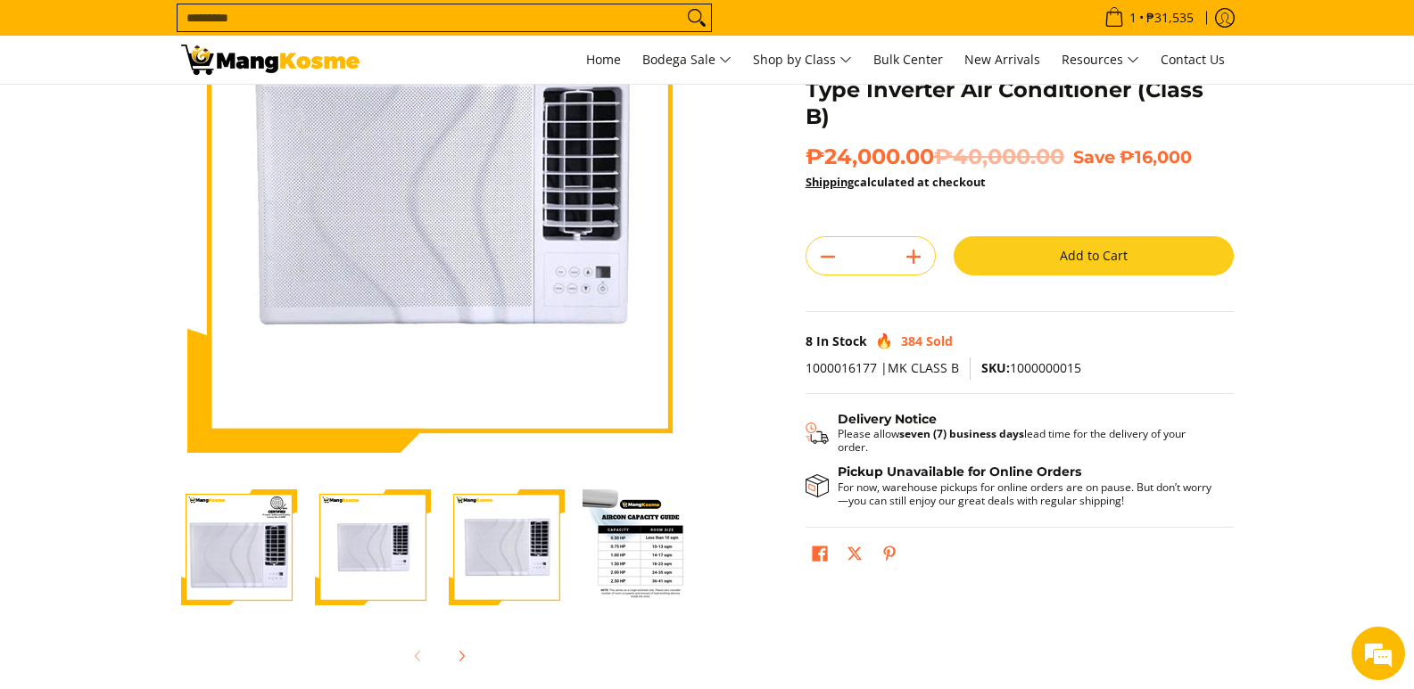
click at [407, 557] on img "carrier-aura-1.5hp-window-type-inverter-aircon" at bounding box center [373, 548] width 116 height 116
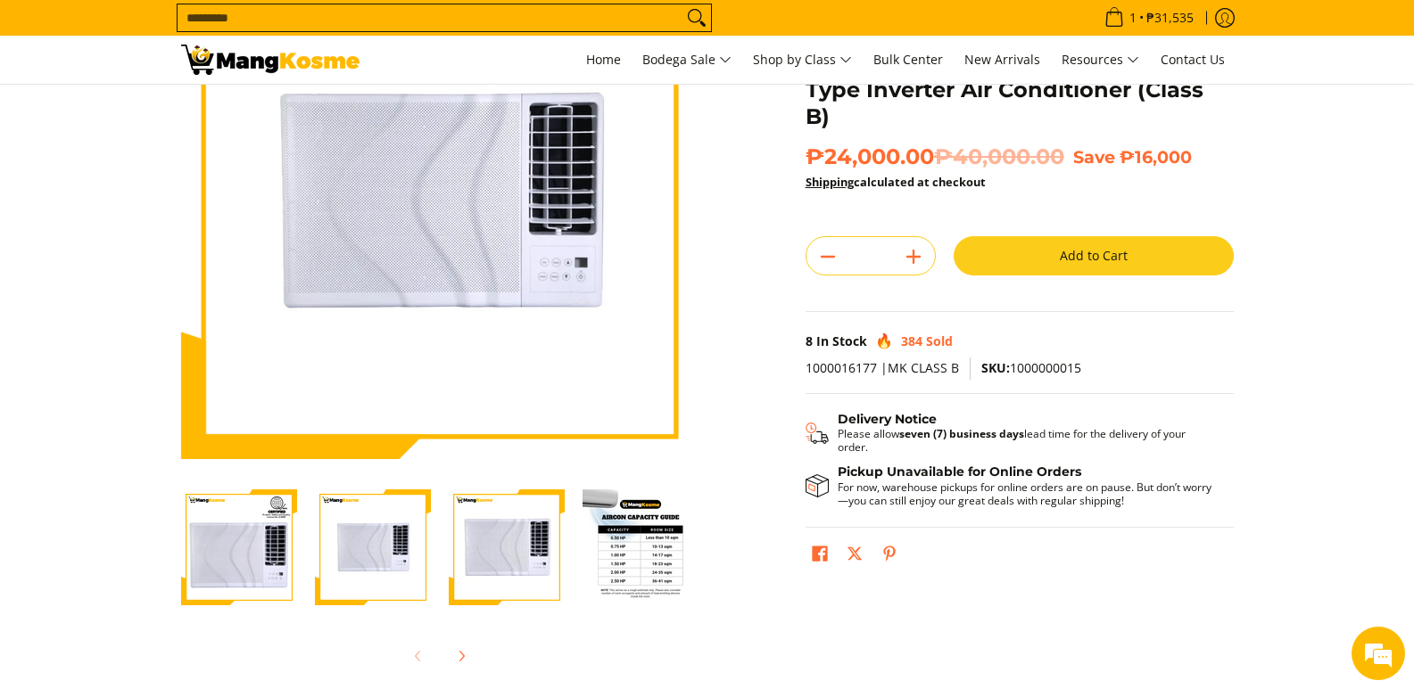
click at [206, 558] on img "Carrier 1.50 HP Remote Aura Window-Type Inverter Air Conditioner (Class B)-1" at bounding box center [239, 548] width 116 height 116
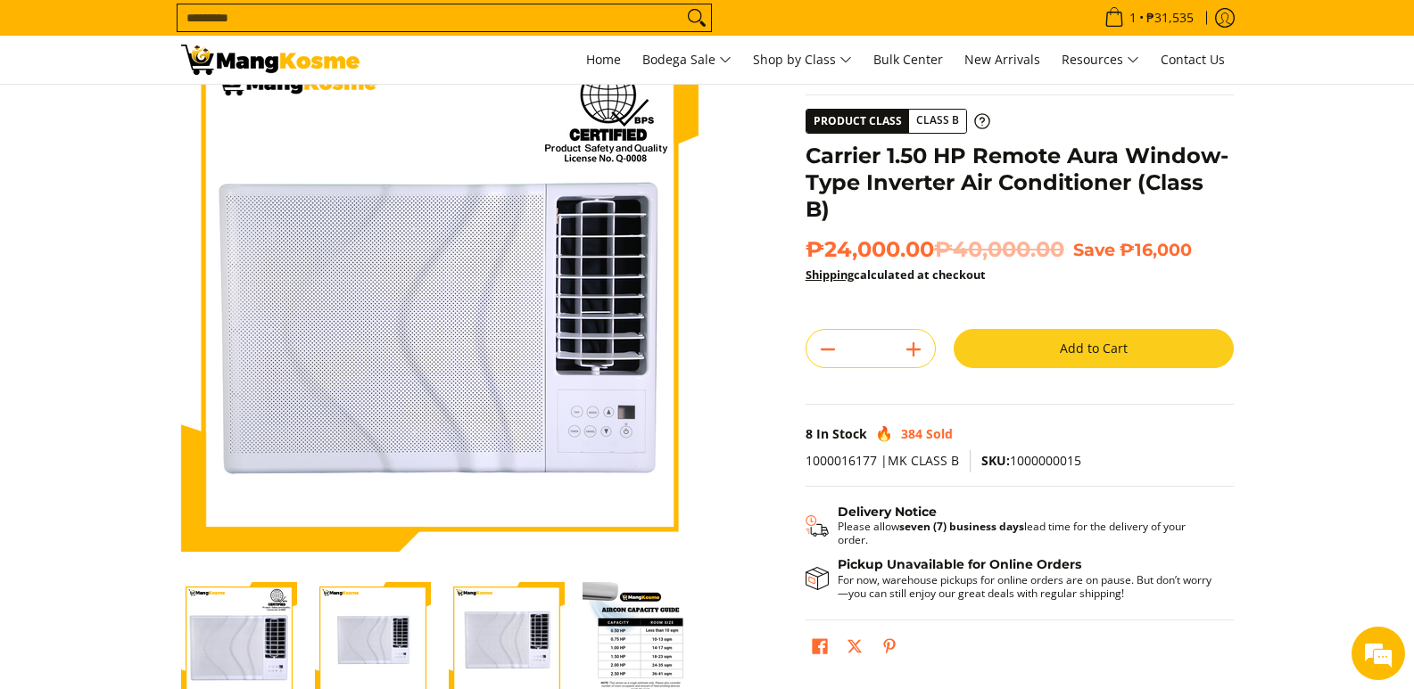
scroll to position [0, 0]
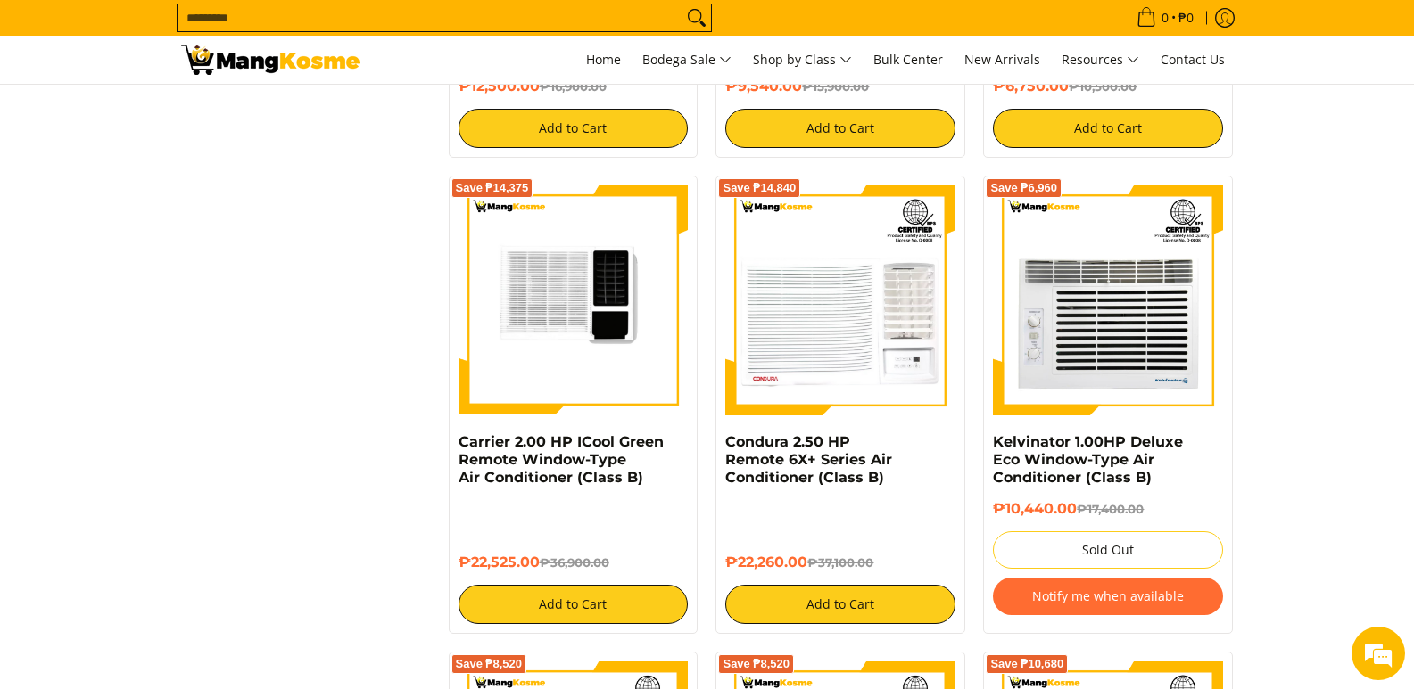
scroll to position [1913, 0]
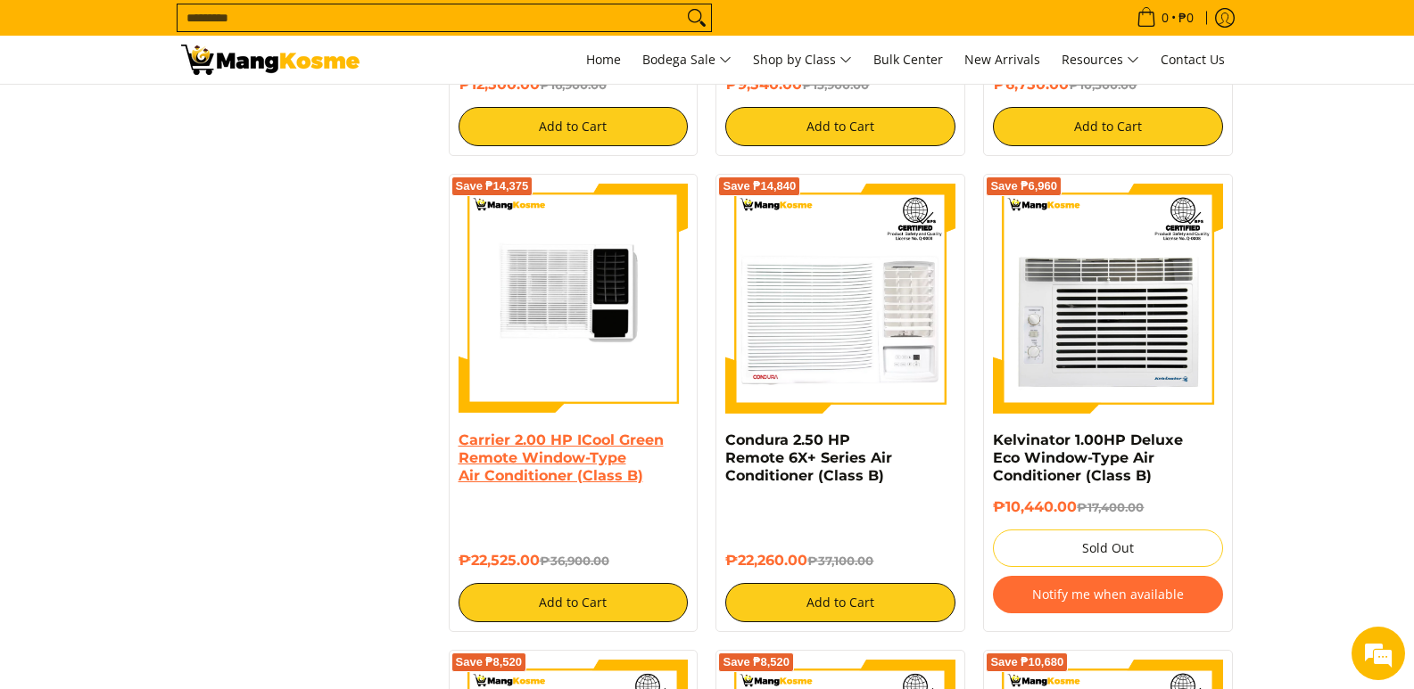
click at [542, 470] on link "Carrier 2.00 HP ICool Green Remote Window-Type Air Conditioner (Class B)" at bounding box center [560, 458] width 205 height 53
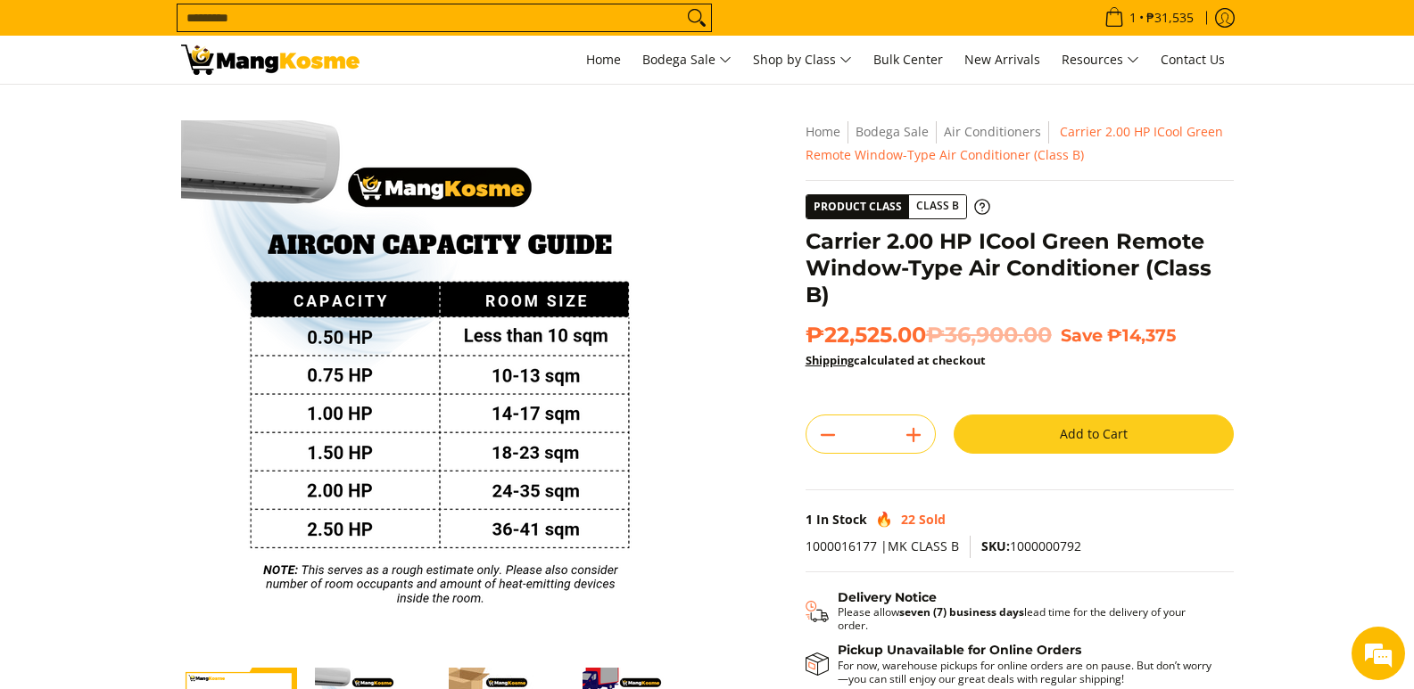
click at [1056, 440] on button "Add to Cart" at bounding box center [1093, 434] width 280 height 39
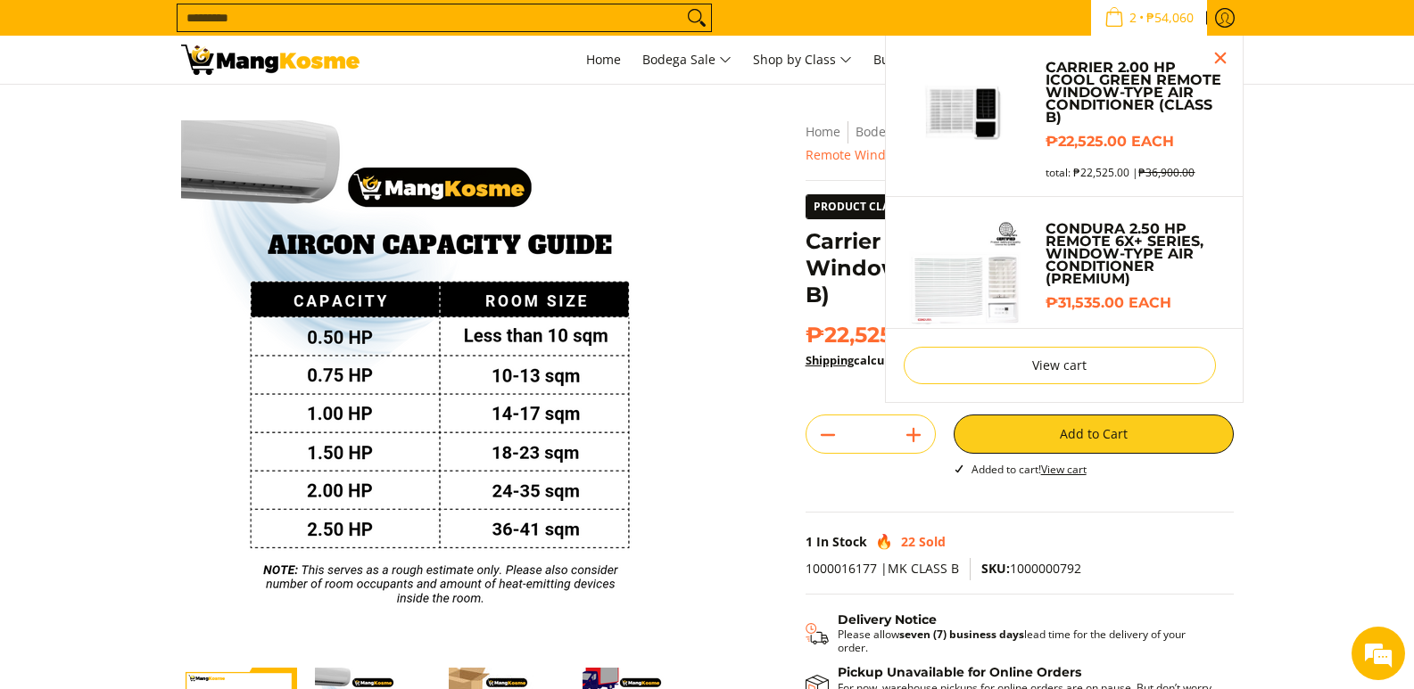
click at [1173, 16] on span "₱54,060" at bounding box center [1169, 18] width 53 height 12
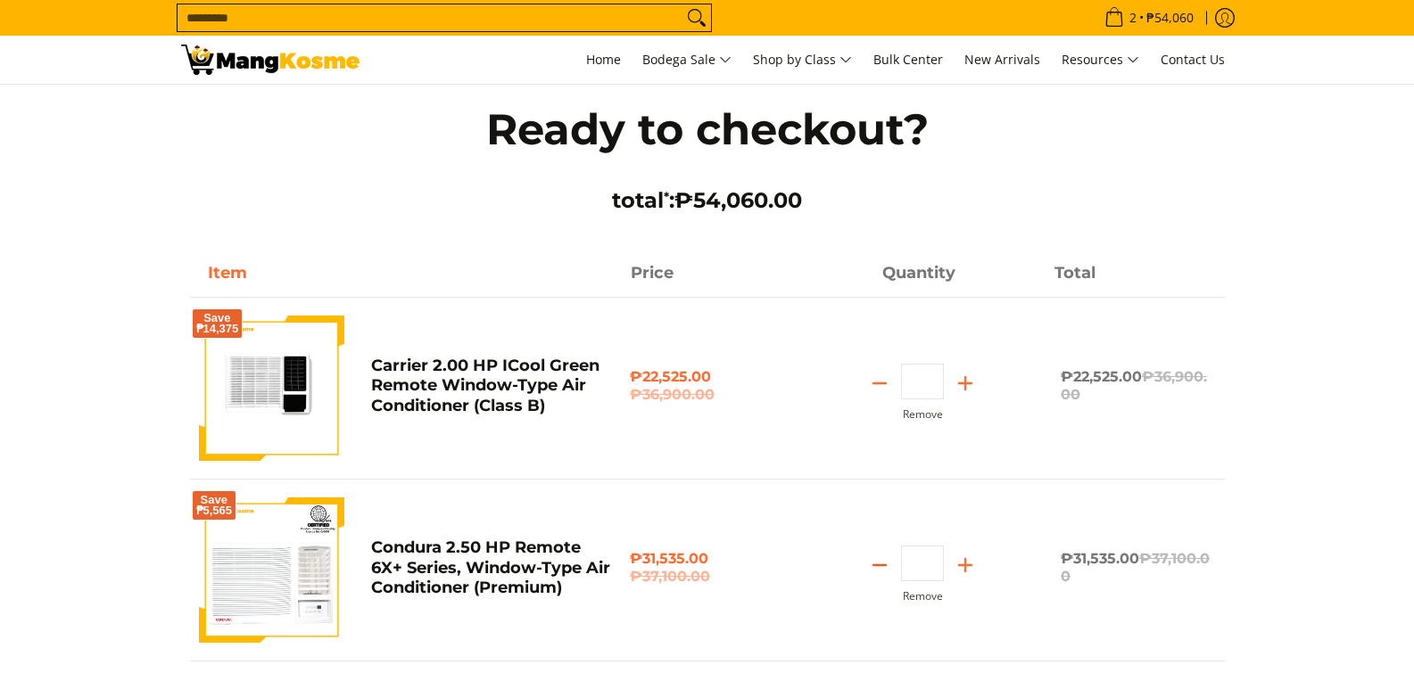
click at [879, 565] on line "Subtract" at bounding box center [879, 565] width 12 height 0
type input "*"
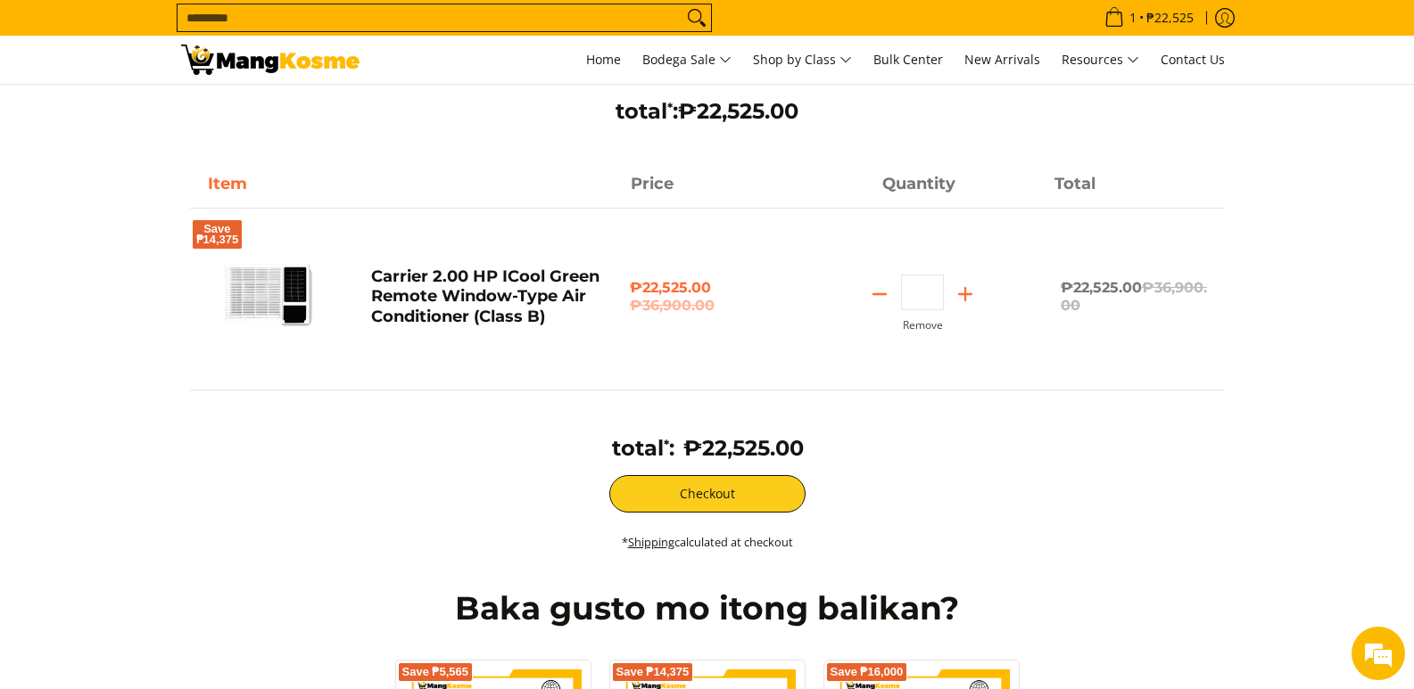
click at [266, 302] on img at bounding box center [271, 299] width 145 height 145
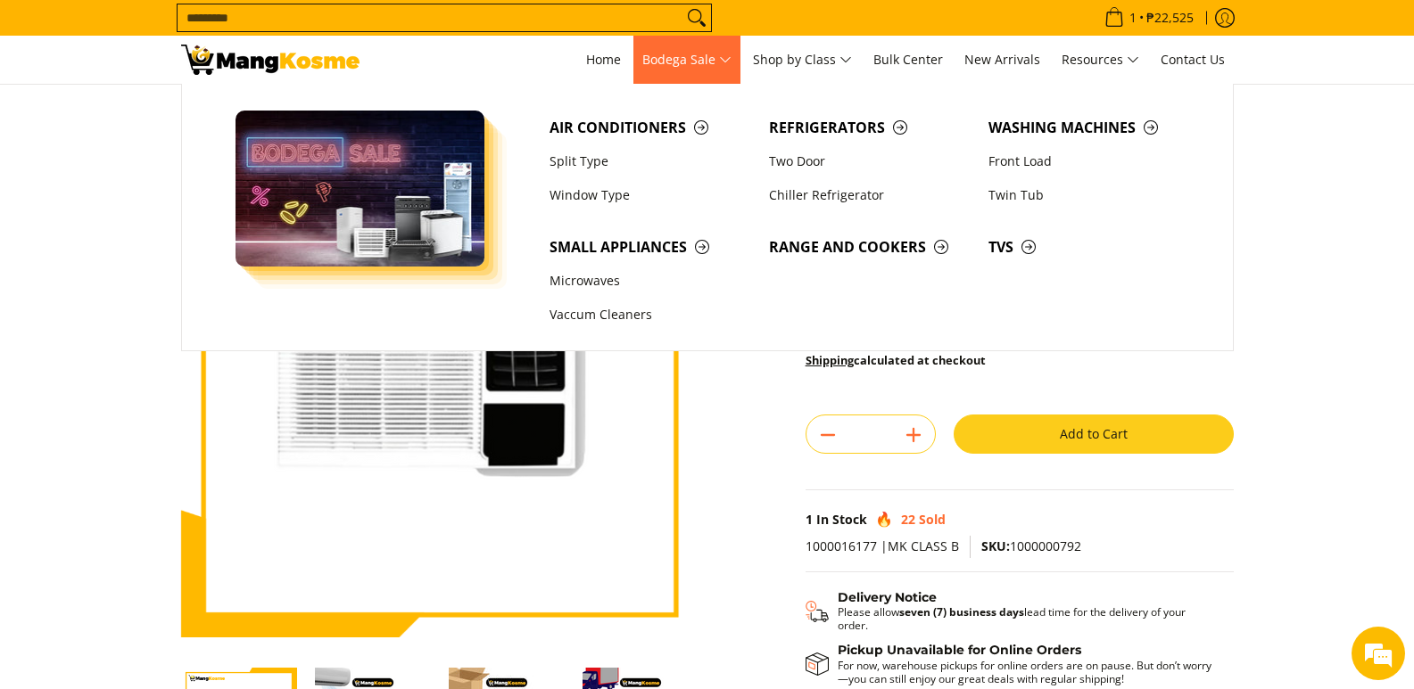
click at [715, 62] on span "Bodega Sale" at bounding box center [686, 60] width 89 height 22
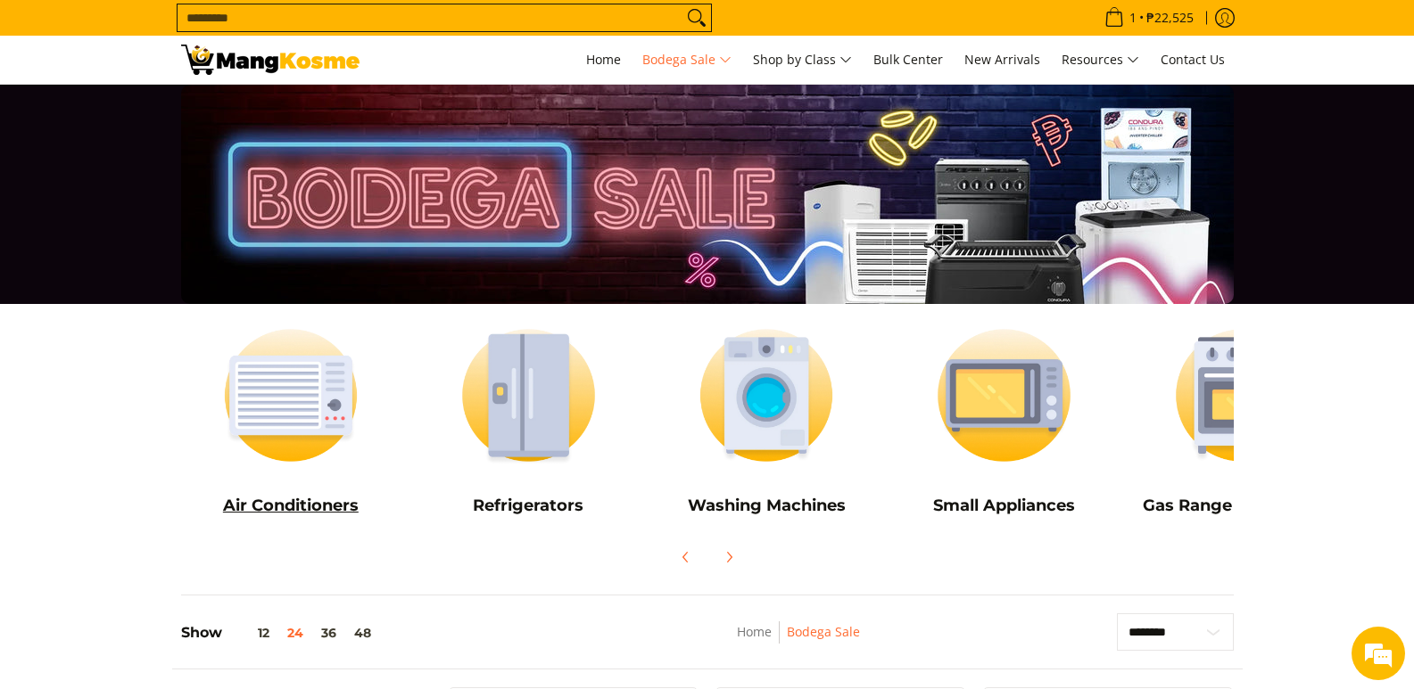
click at [329, 408] on img at bounding box center [291, 395] width 220 height 165
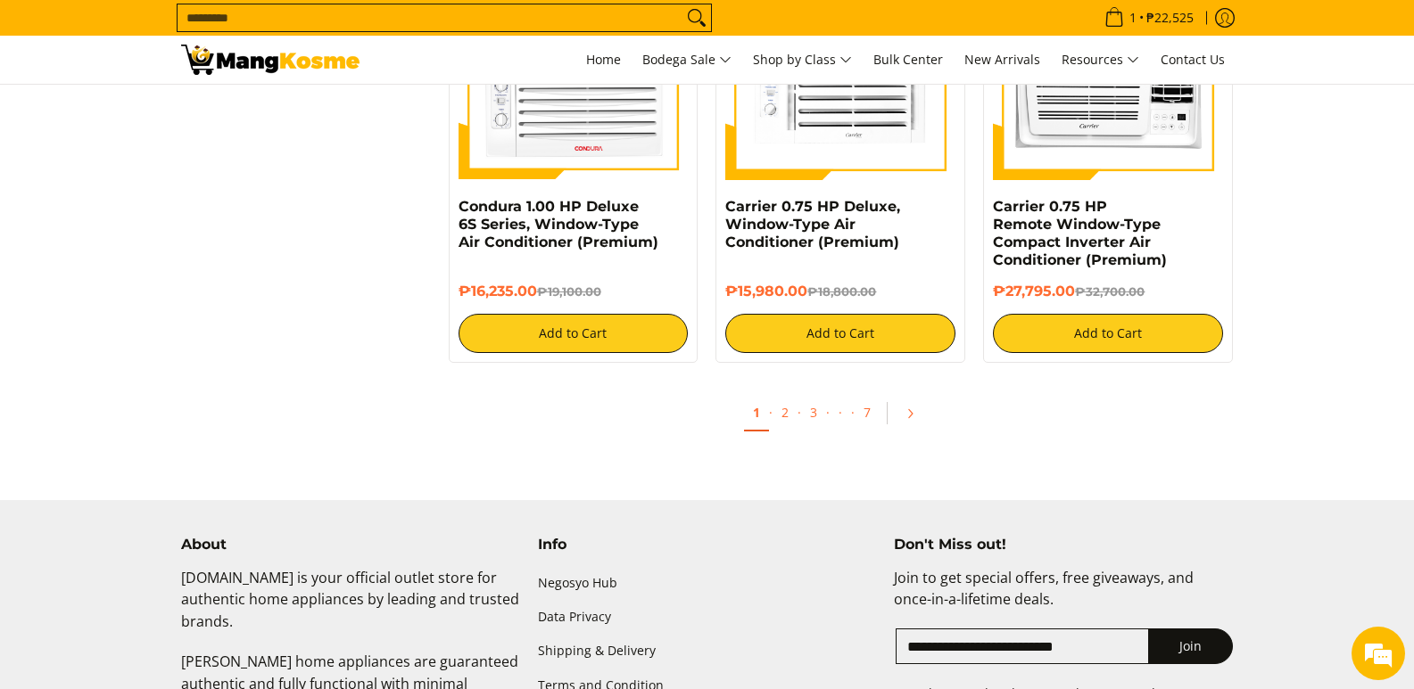
scroll to position [3835, 0]
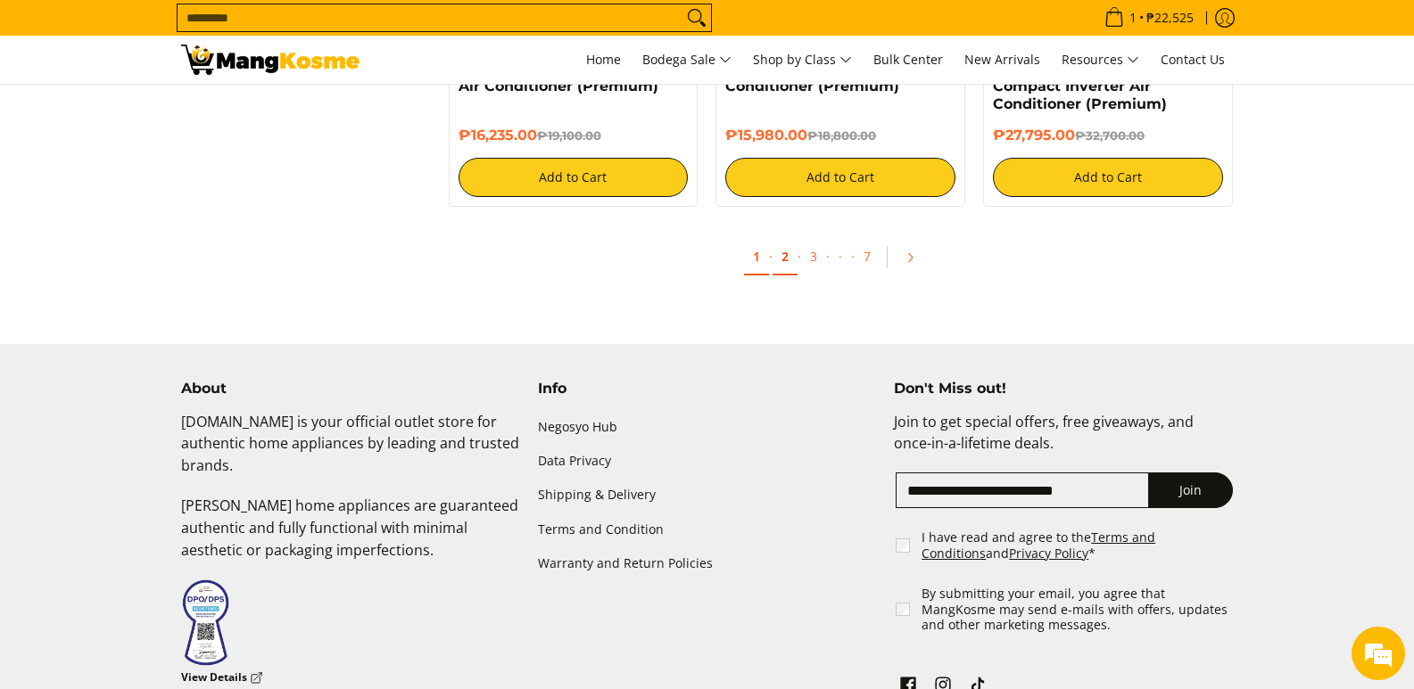
click at [779, 257] on link "2" at bounding box center [784, 257] width 25 height 37
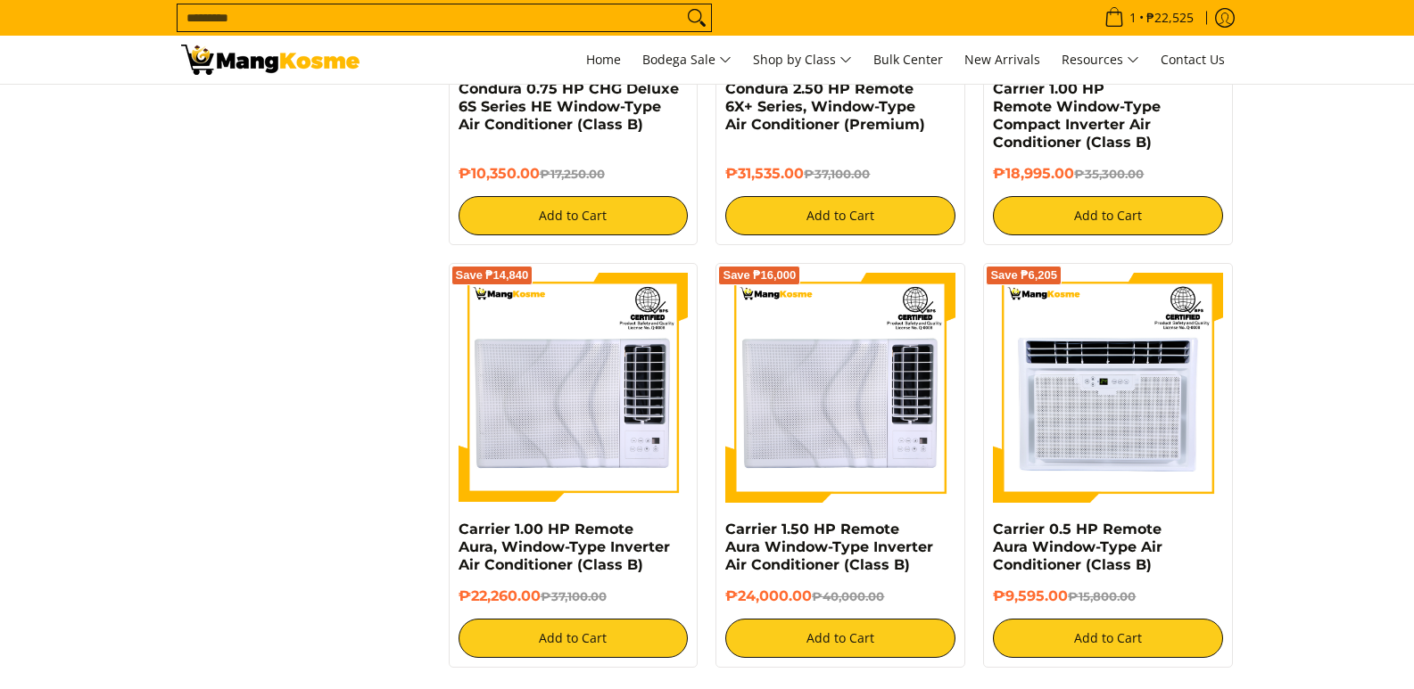
scroll to position [3211, 0]
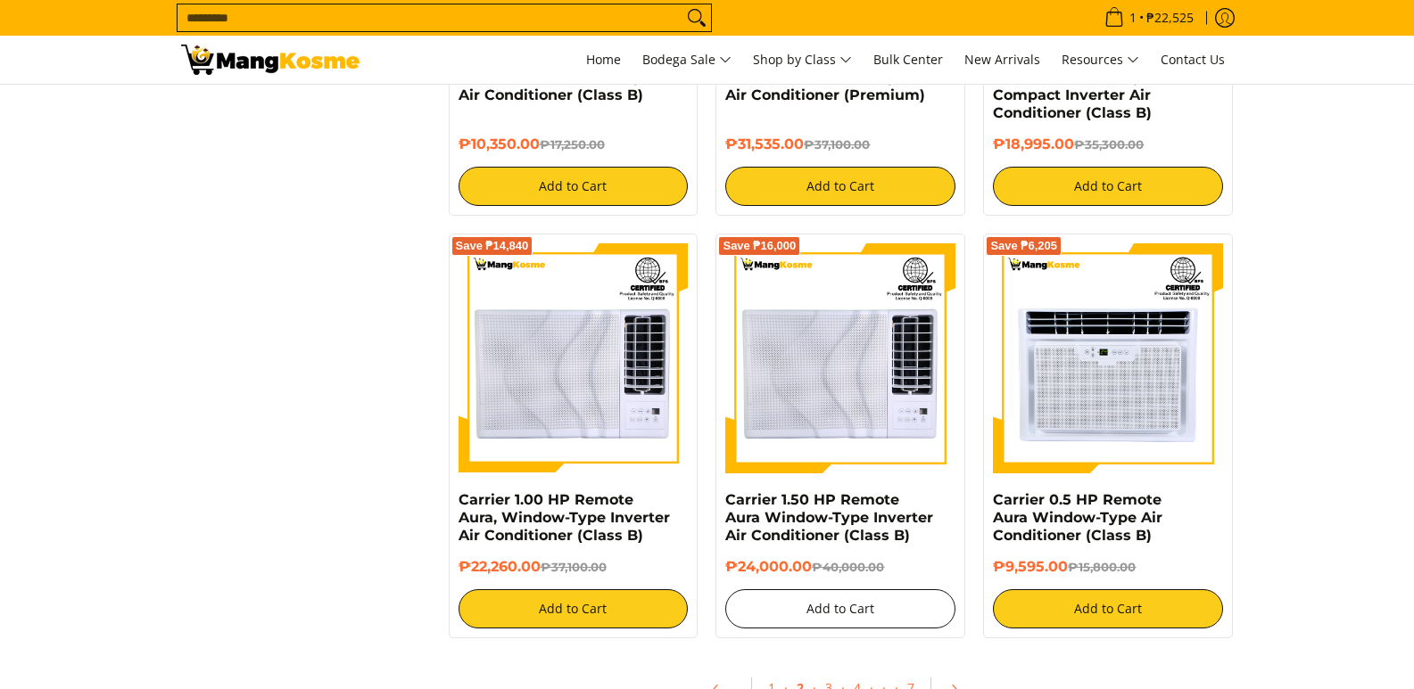
click at [830, 600] on button "Add to Cart" at bounding box center [840, 608] width 230 height 39
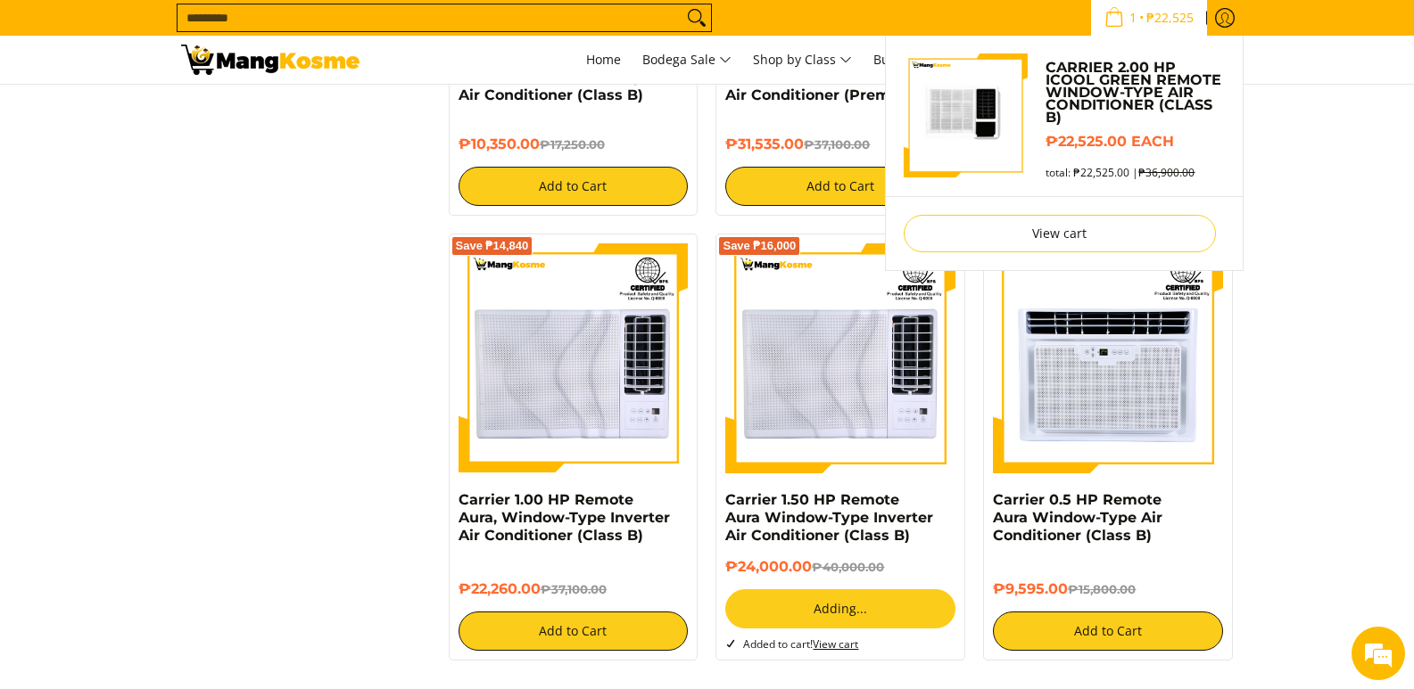
click at [1163, 15] on span "₱22,525" at bounding box center [1169, 18] width 53 height 12
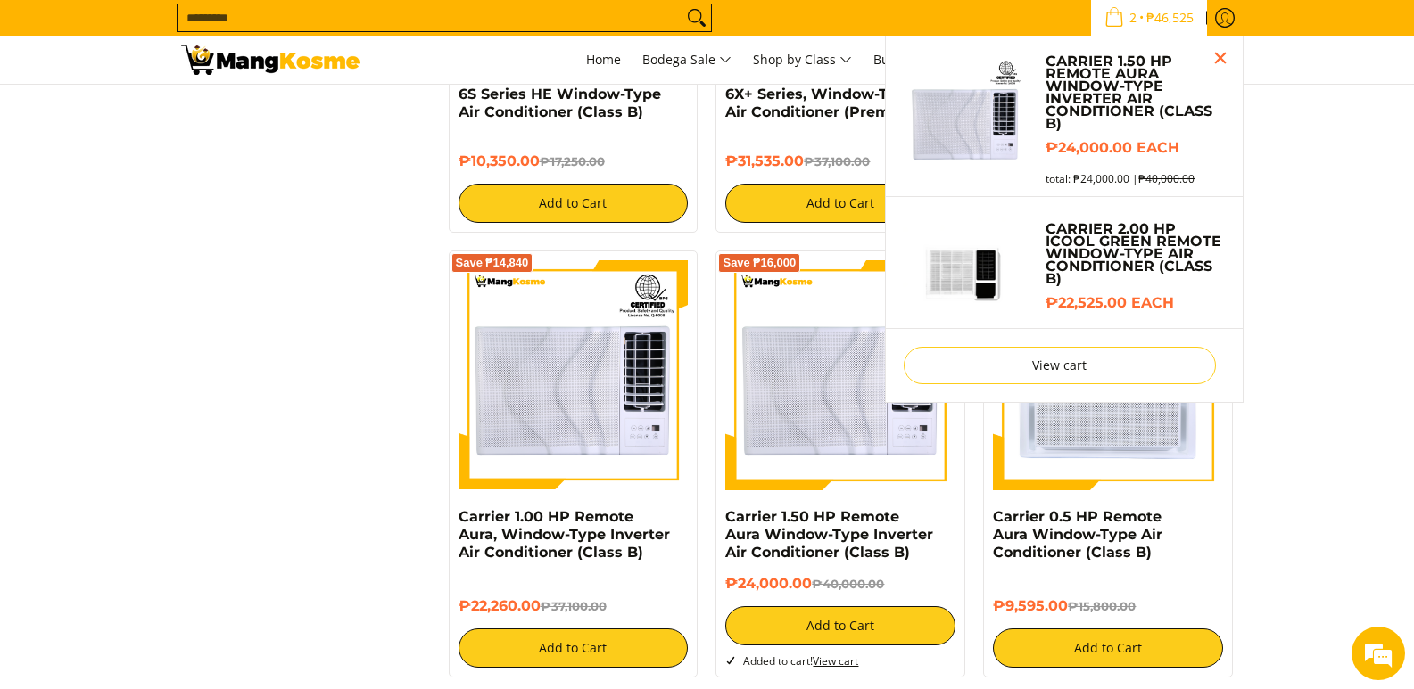
scroll to position [3162, 0]
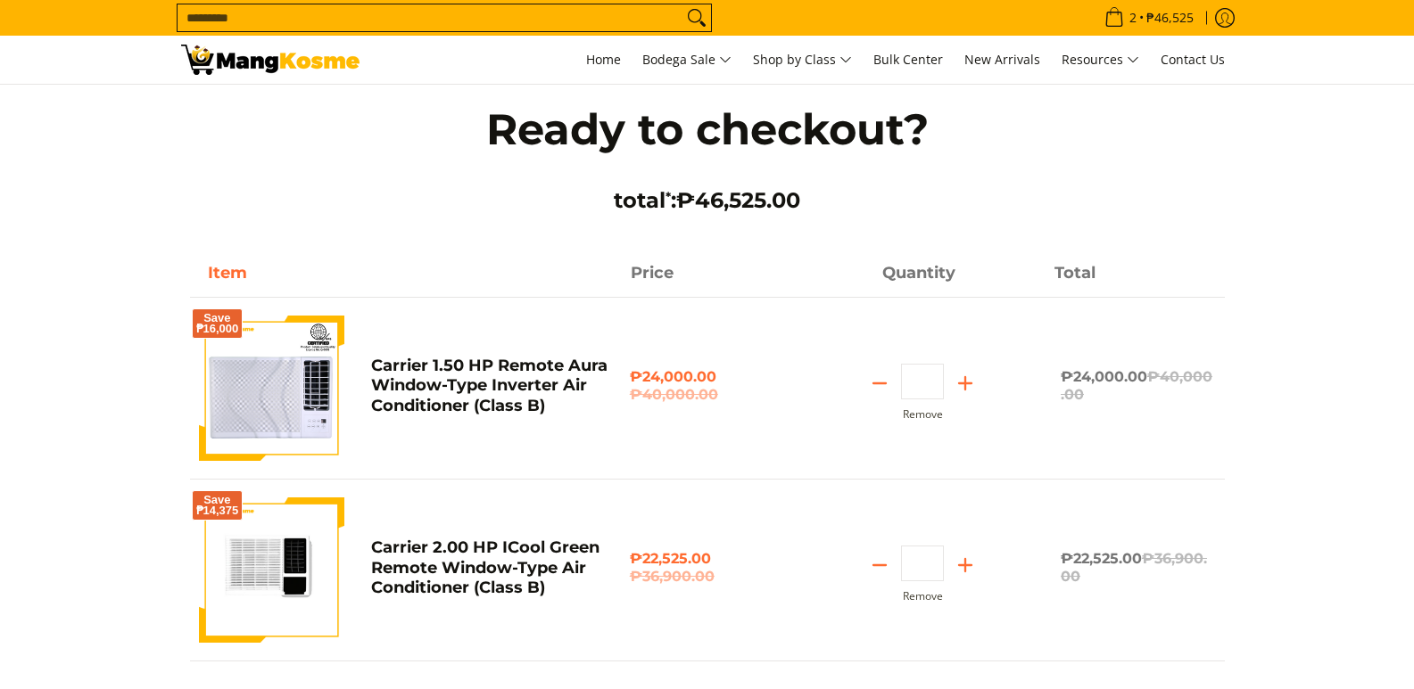
click at [887, 553] on icon "Subtract" at bounding box center [879, 565] width 25 height 25
type input "*"
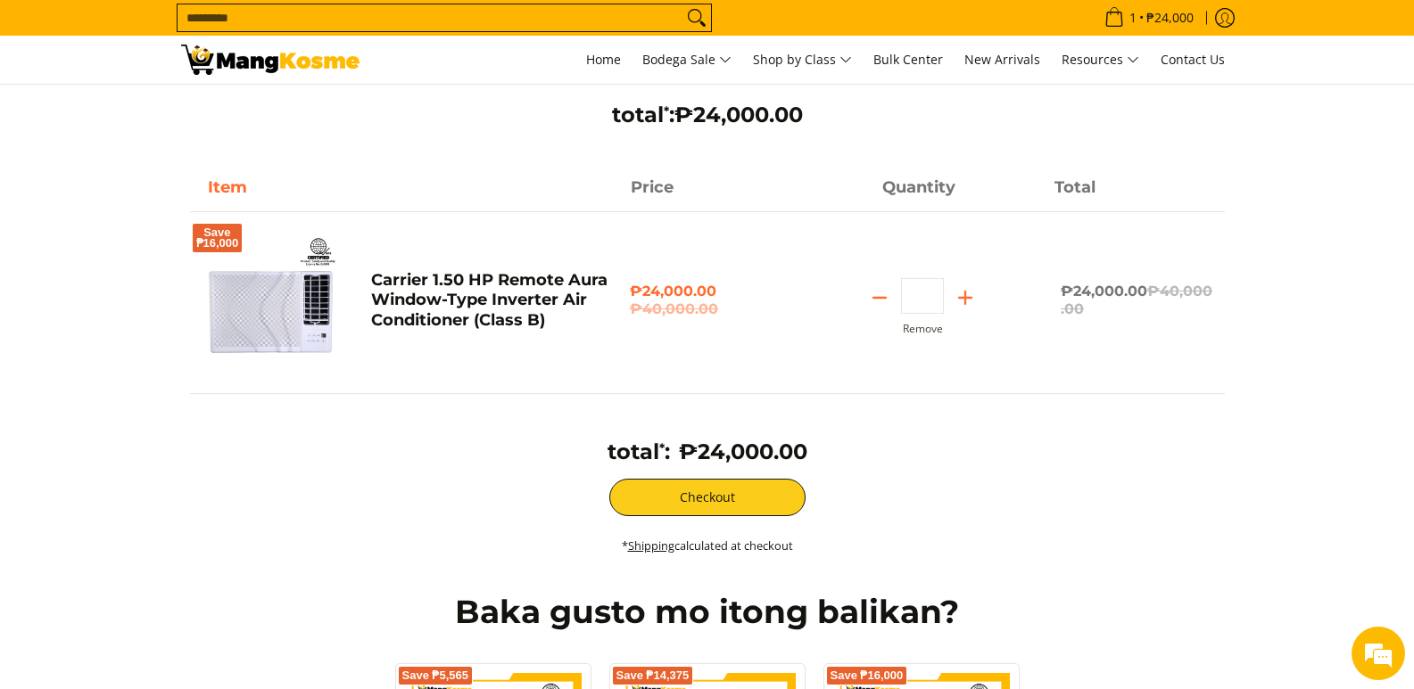
click at [284, 326] on img at bounding box center [271, 302] width 145 height 145
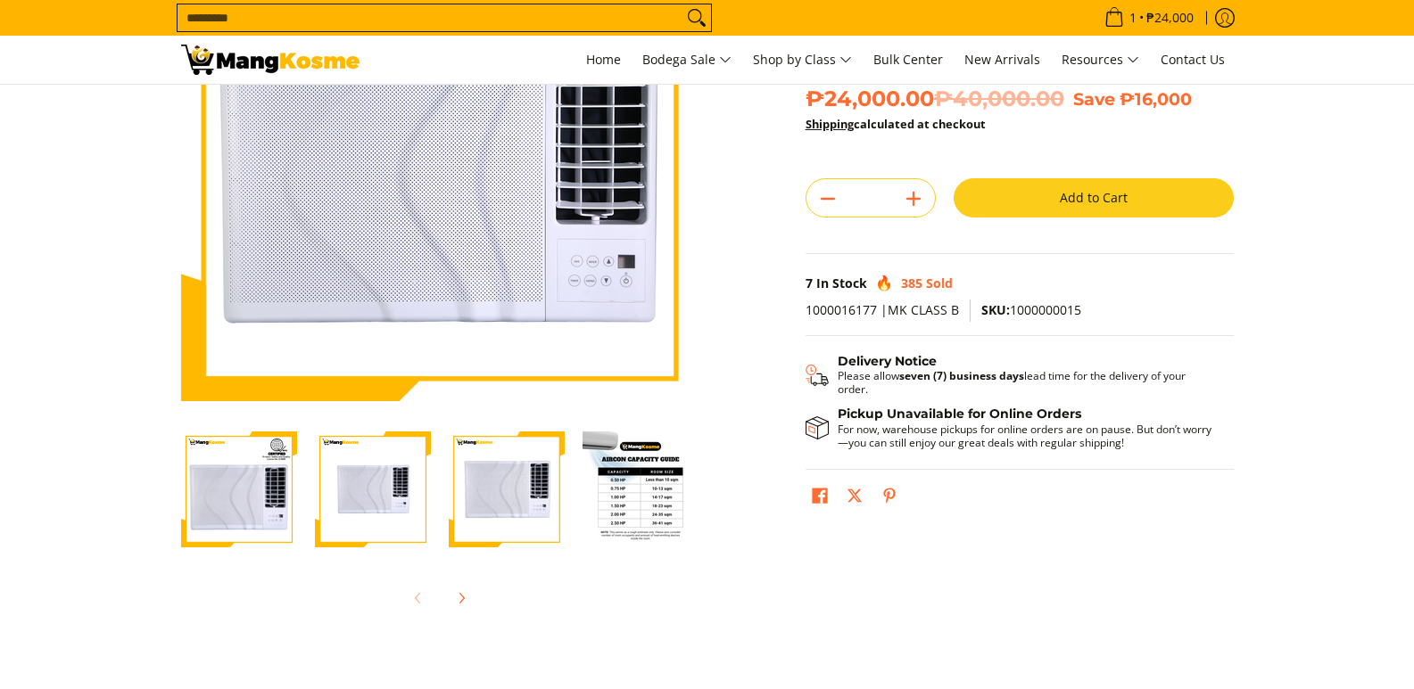
click at [650, 506] on img "Carrier 1.50 HP Remote Aura Window-Type Inverter Air Conditioner (Class B)-4" at bounding box center [640, 490] width 116 height 116
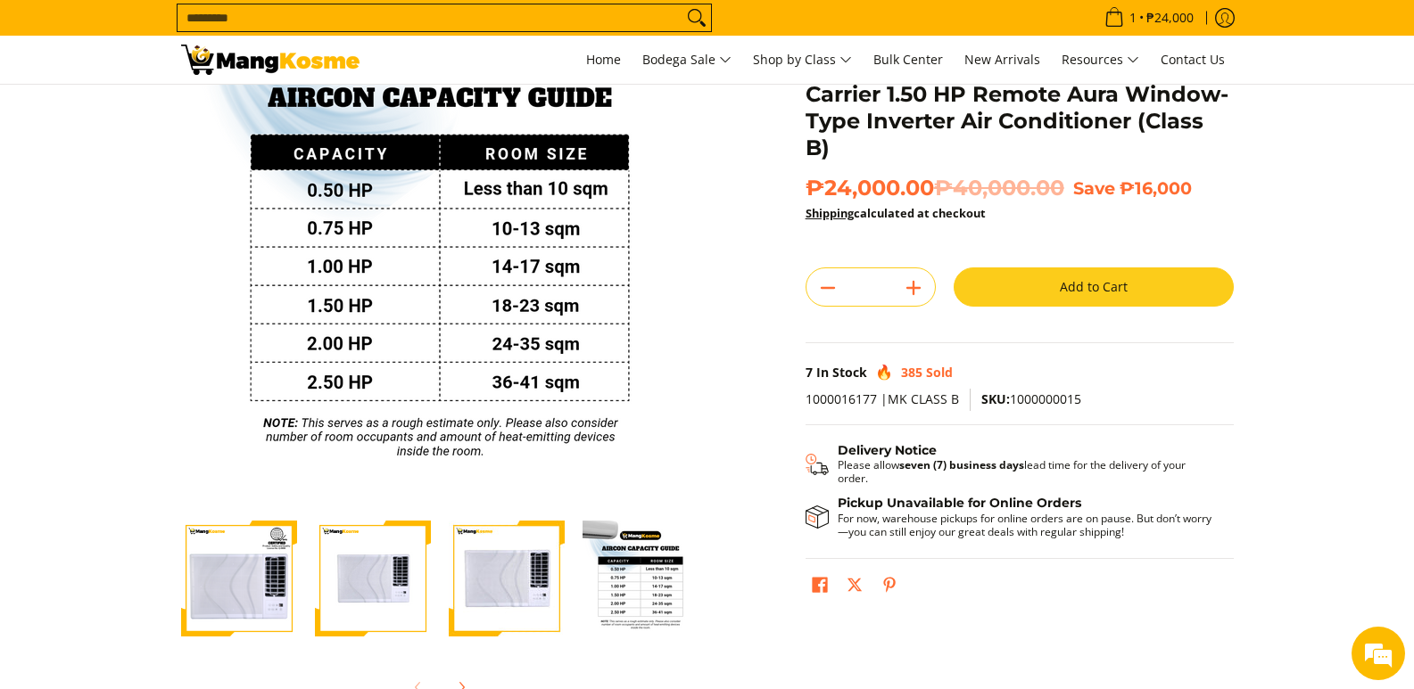
click at [267, 599] on img "Carrier 1.50 HP Remote Aura Window-Type Inverter Air Conditioner (Class B)-1" at bounding box center [239, 579] width 116 height 116
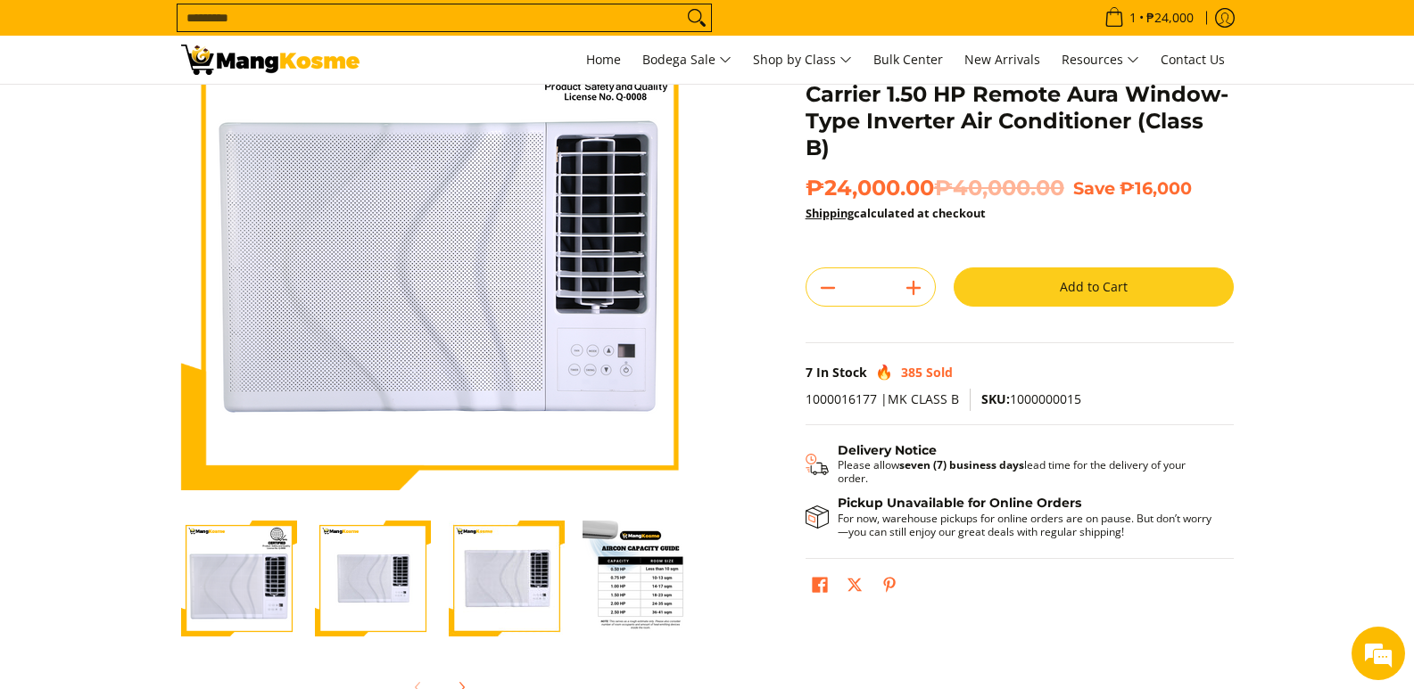
click at [347, 598] on img "carrier-aura-1.5hp-window-type-inverter-aircon" at bounding box center [373, 579] width 116 height 116
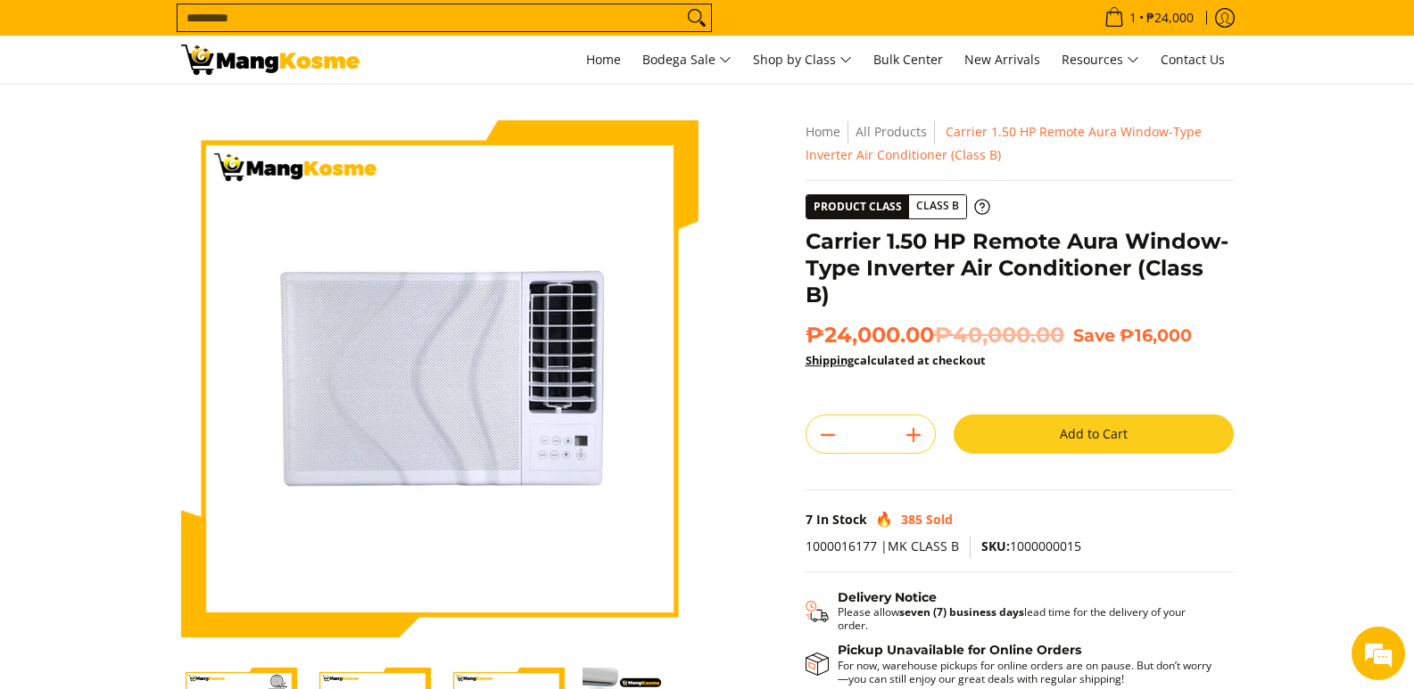
click at [1112, 415] on button "Add to Cart" at bounding box center [1093, 434] width 280 height 39
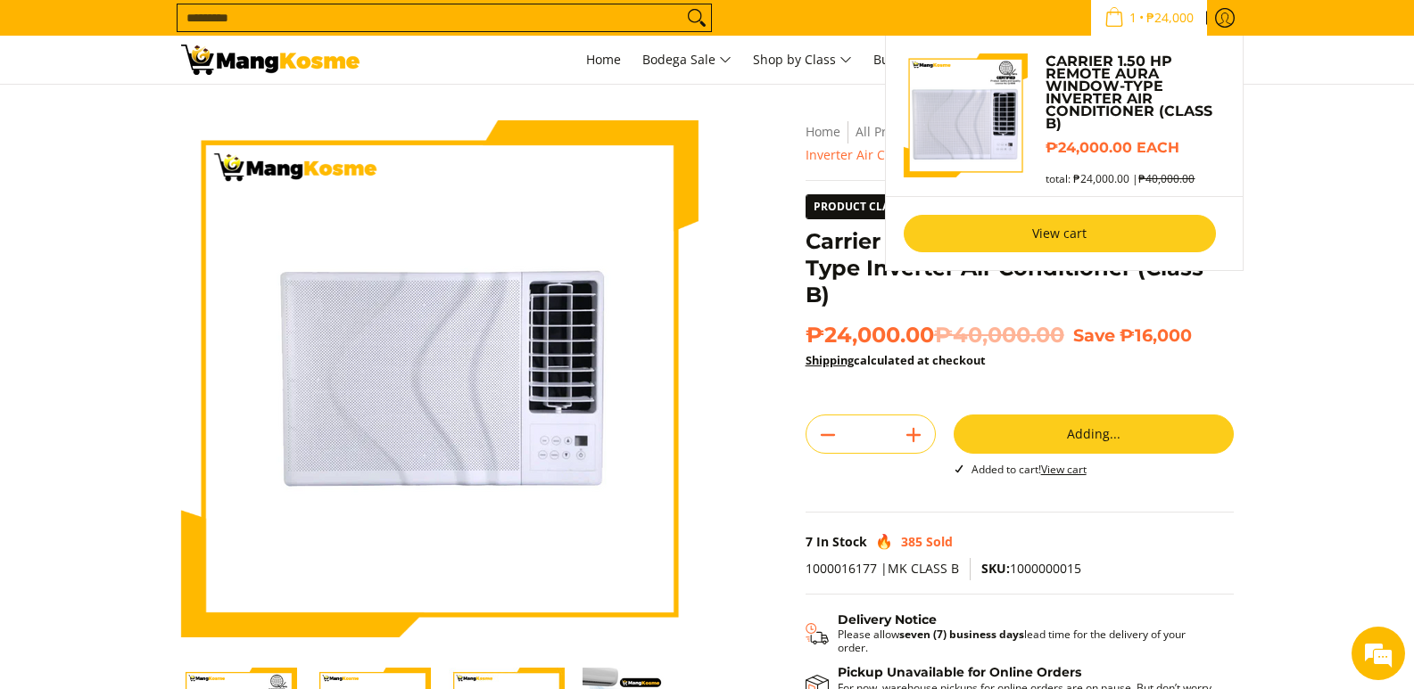
click at [1058, 231] on link "View cart" at bounding box center [1059, 233] width 312 height 37
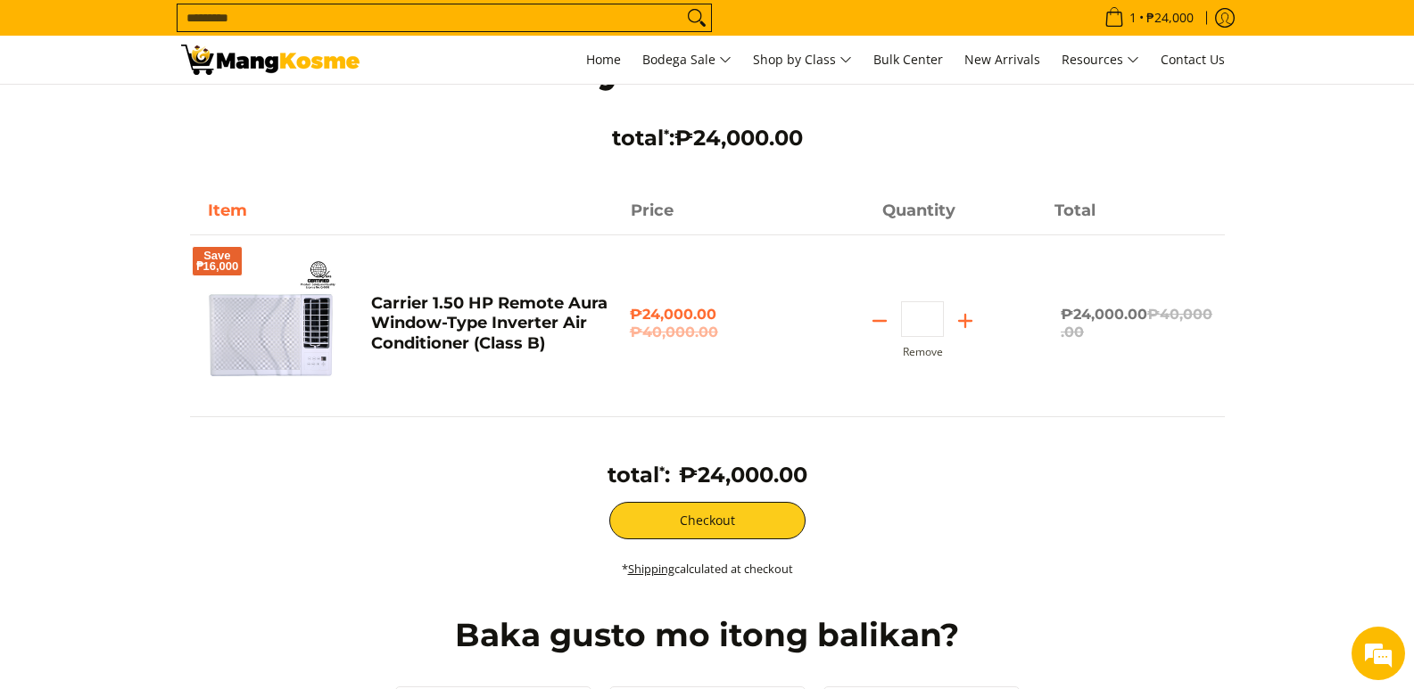
scroll to position [89, 0]
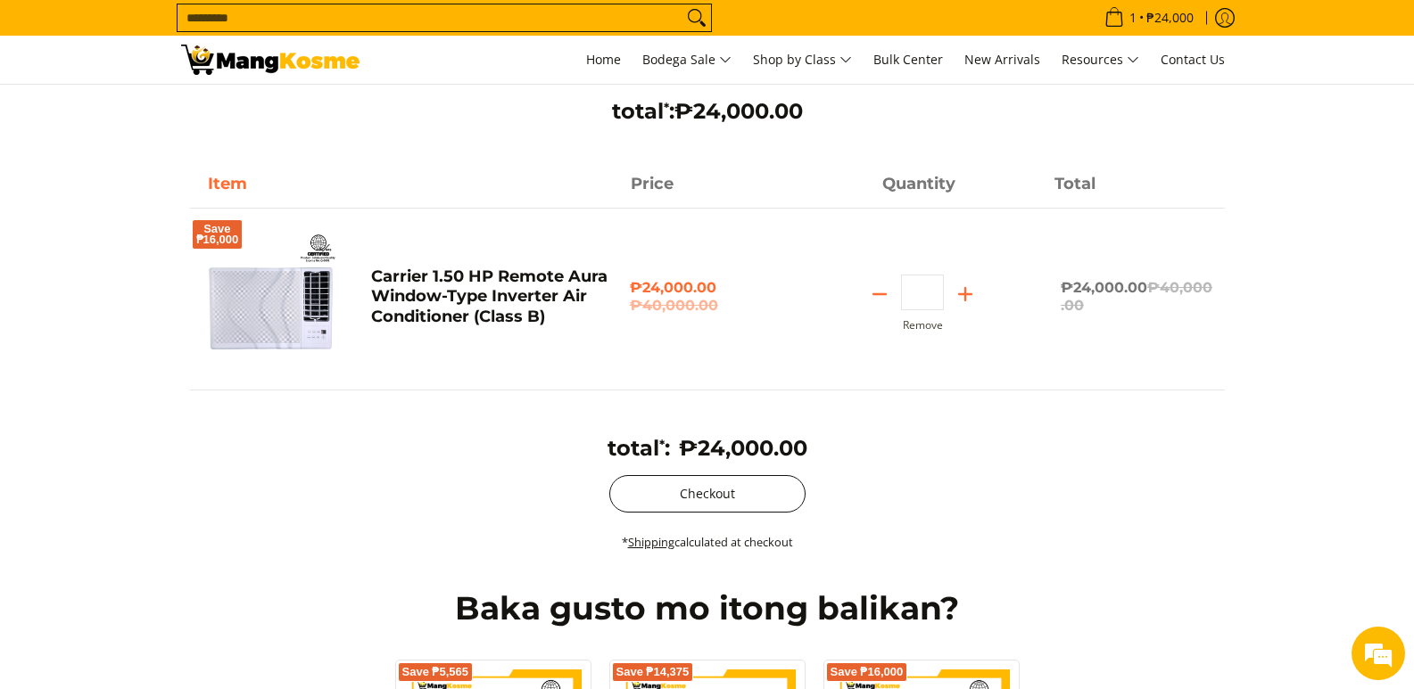
click at [750, 499] on button "Checkout" at bounding box center [707, 493] width 196 height 37
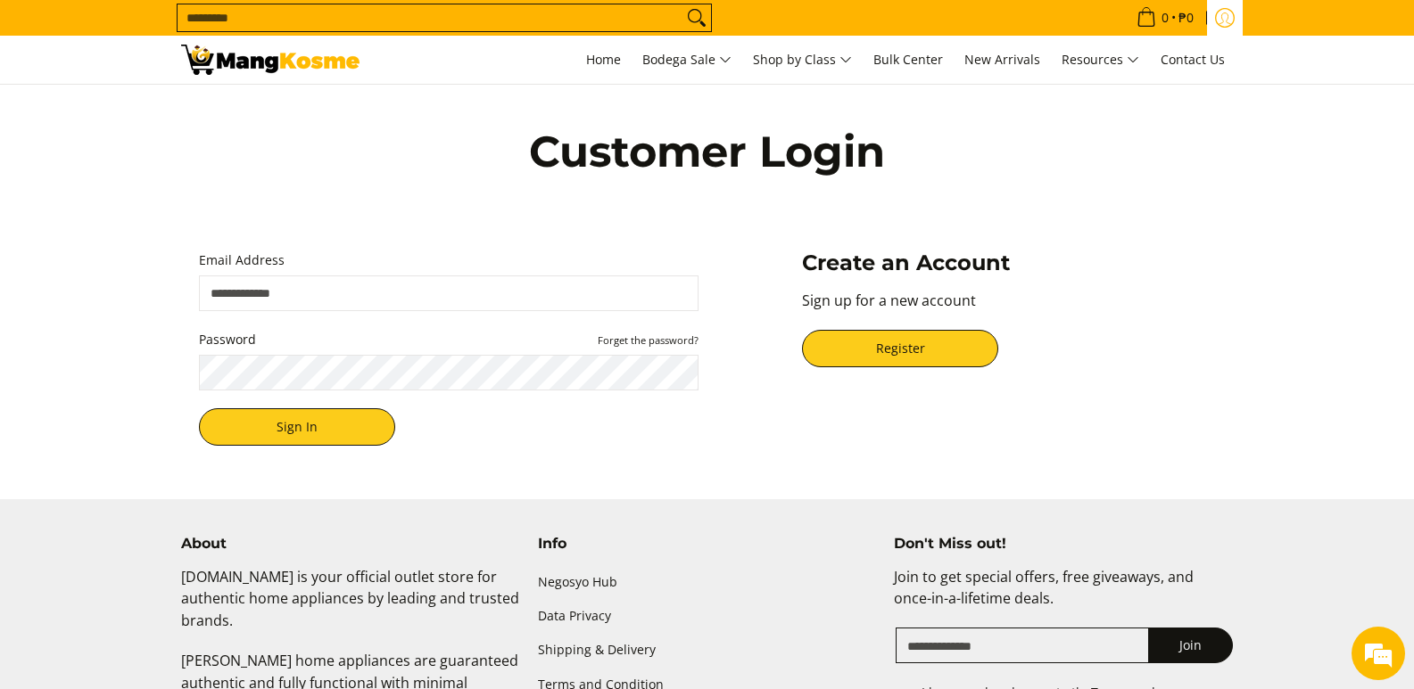
click at [1221, 12] on icon "Log in" at bounding box center [1225, 18] width 20 height 20
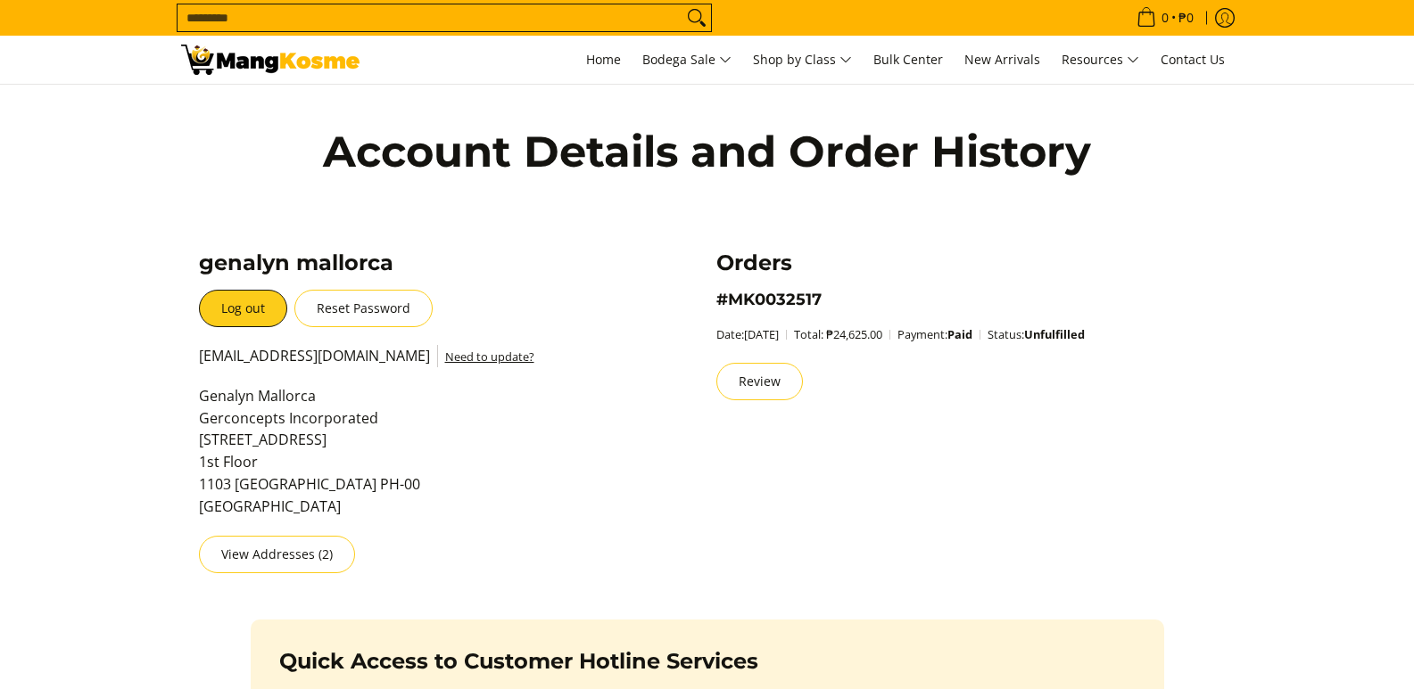
scroll to position [177, 0]
click at [765, 384] on link "Review" at bounding box center [759, 381] width 87 height 37
